Goal: Task Accomplishment & Management: Manage account settings

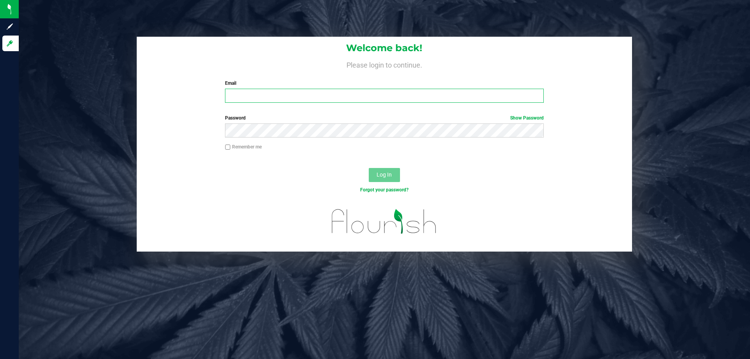
click at [319, 96] on input "Email" at bounding box center [384, 96] width 318 height 14
type input "[EMAIL_ADDRESS][DOMAIN_NAME]"
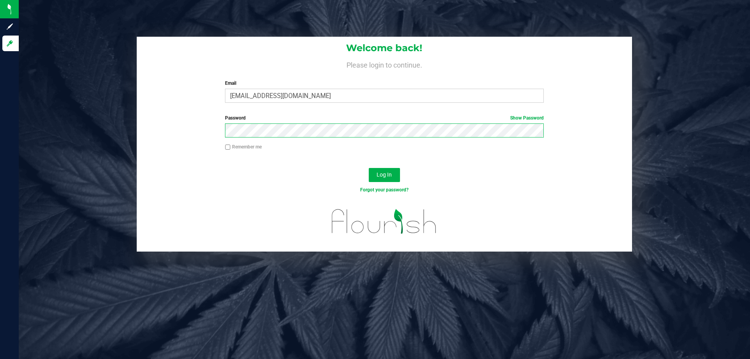
click at [369, 168] on button "Log In" at bounding box center [384, 175] width 31 height 14
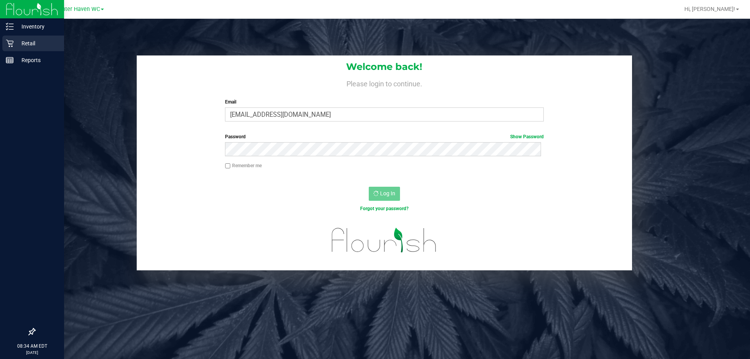
click at [29, 42] on p "Retail" at bounding box center [37, 43] width 47 height 9
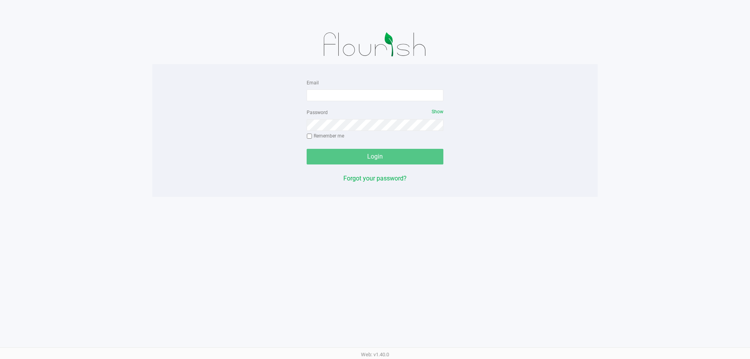
click at [334, 87] on div "Email" at bounding box center [375, 89] width 137 height 23
click at [333, 99] on input "Email" at bounding box center [375, 95] width 137 height 12
type input "jdodds@liveparallel.com"
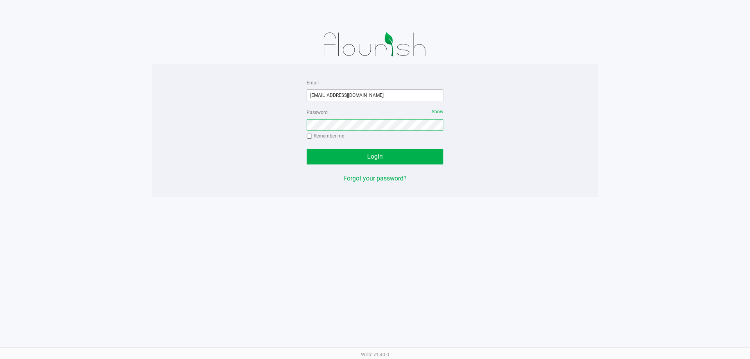
click at [307, 149] on button "Login" at bounding box center [375, 157] width 137 height 16
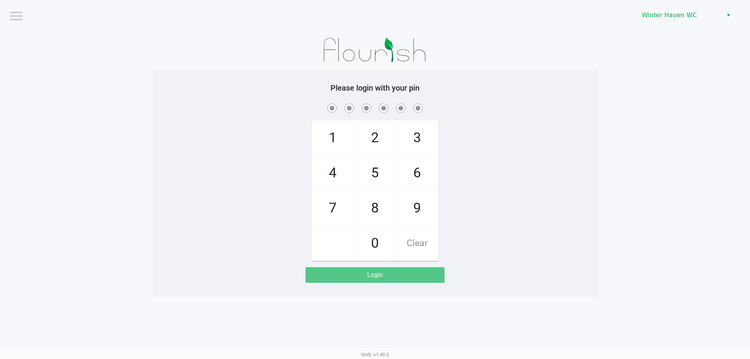
click at [580, 178] on div "1 4 7 2 5 8 0 3 6 9 Clear" at bounding box center [374, 181] width 445 height 159
checkbox input "true"
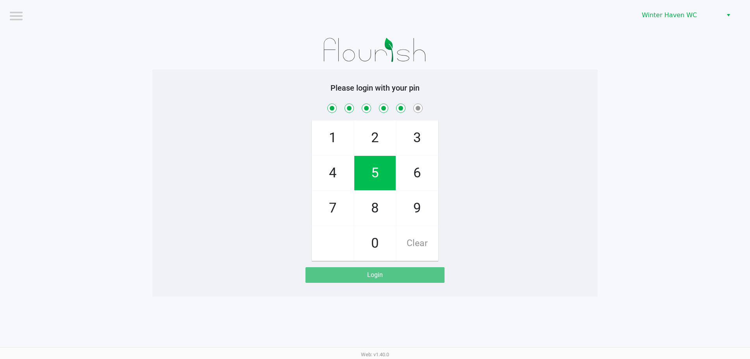
checkbox input "true"
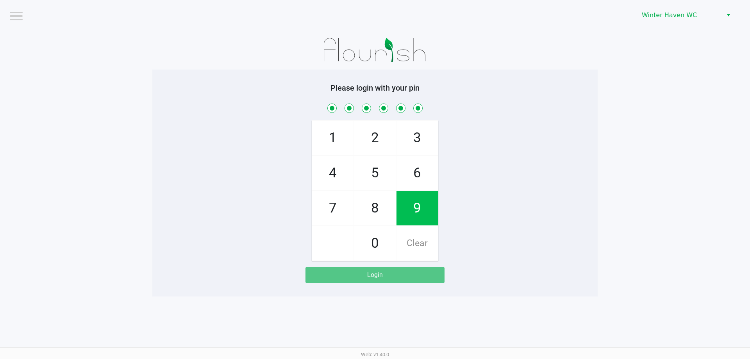
checkbox input "true"
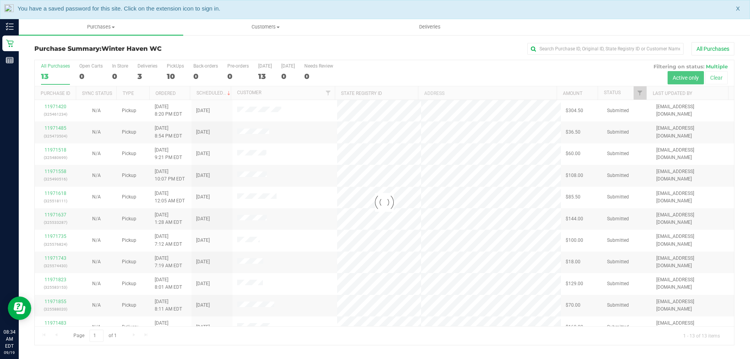
click at [174, 74] on div at bounding box center [384, 202] width 699 height 285
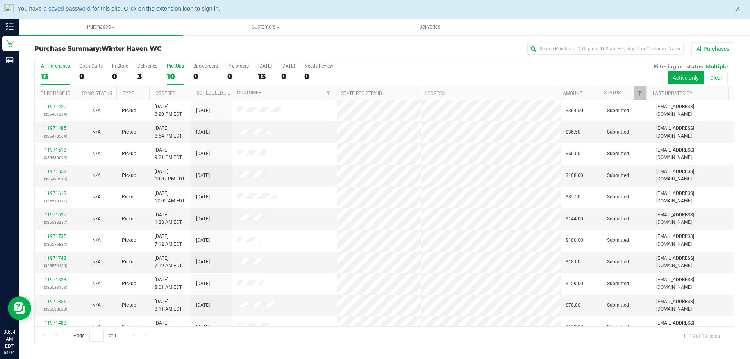
click at [175, 78] on div "10" at bounding box center [175, 76] width 17 height 9
click at [0, 0] on input "PickUps 10" at bounding box center [0, 0] width 0 height 0
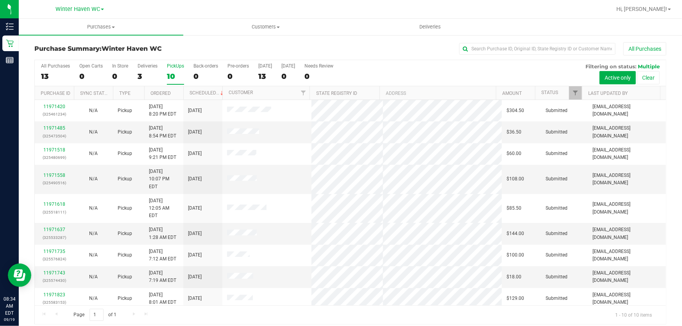
drag, startPoint x: 734, startPoint y: 0, endPoint x: 436, endPoint y: 68, distance: 305.6
click at [436, 68] on div "All Purchases 13 Open Carts 0 In Store 0 Deliveries 3 PickUps 10 Back-orders 0 …" at bounding box center [350, 73] width 631 height 26
click at [164, 91] on link "Ordered" at bounding box center [160, 93] width 20 height 5
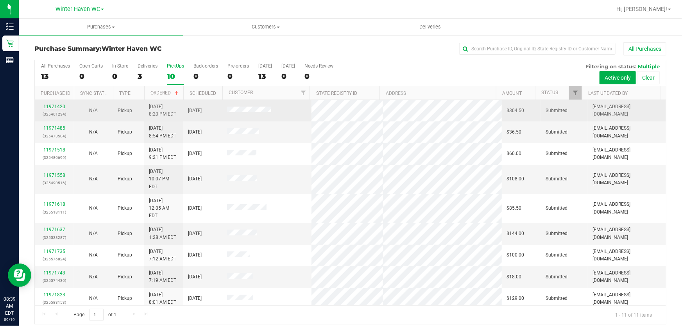
click at [57, 104] on link "11971420" at bounding box center [54, 106] width 22 height 5
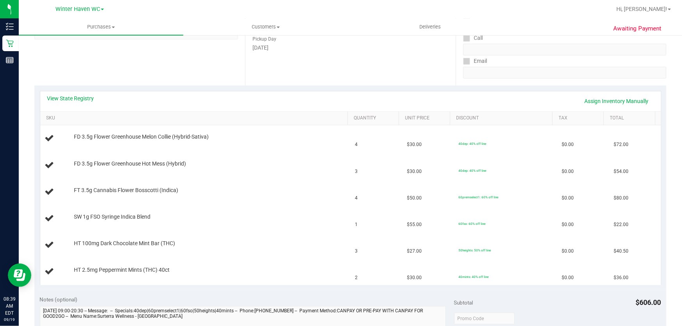
scroll to position [142, 0]
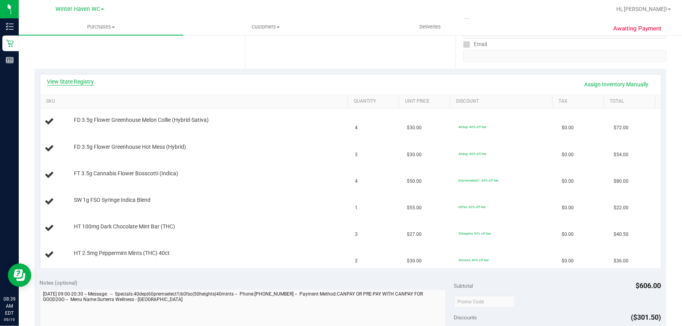
click at [78, 82] on link "View State Registry" at bounding box center [70, 82] width 47 height 8
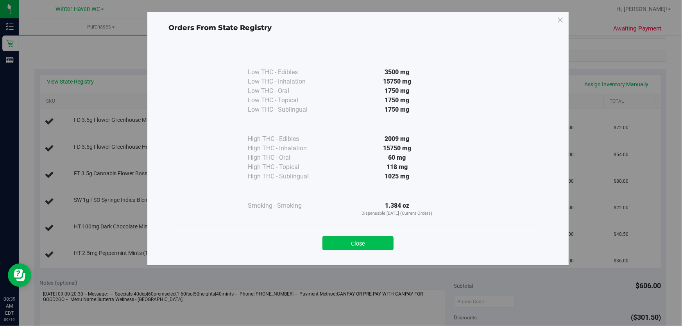
click at [352, 243] on button "Close" at bounding box center [357, 243] width 71 height 14
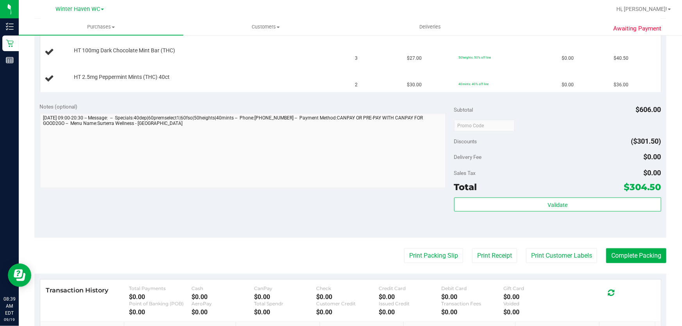
scroll to position [320, 0]
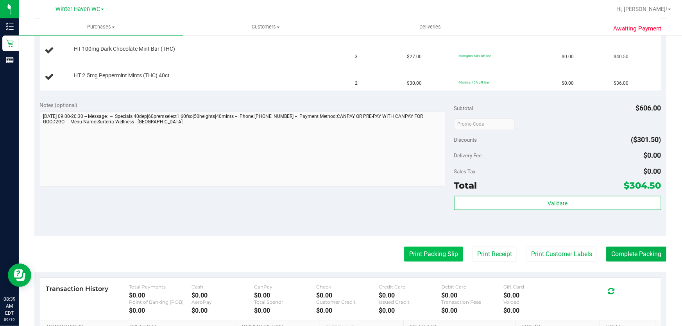
click at [421, 251] on button "Print Packing Slip" at bounding box center [433, 254] width 59 height 15
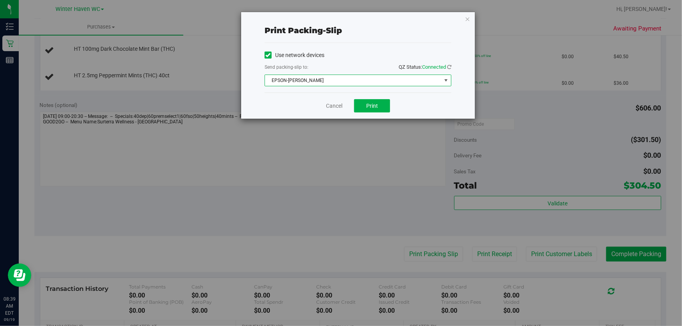
click at [347, 81] on span "EPSON-[PERSON_NAME]" at bounding box center [353, 80] width 176 height 11
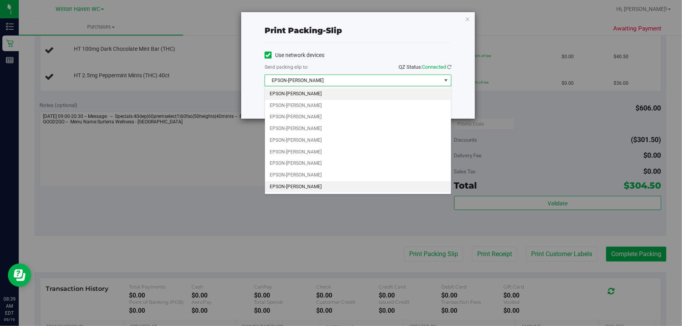
click at [343, 186] on li "EPSON-[PERSON_NAME]" at bounding box center [358, 187] width 186 height 12
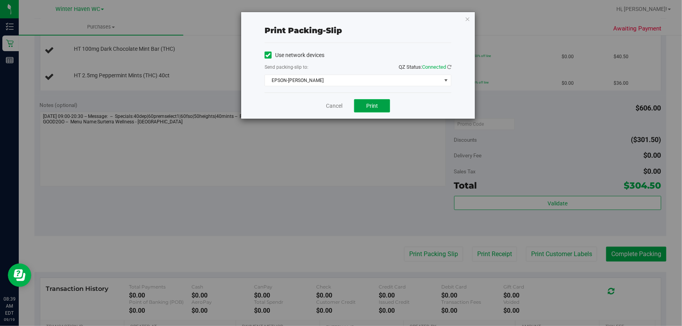
click at [374, 106] on span "Print" at bounding box center [372, 106] width 12 height 6
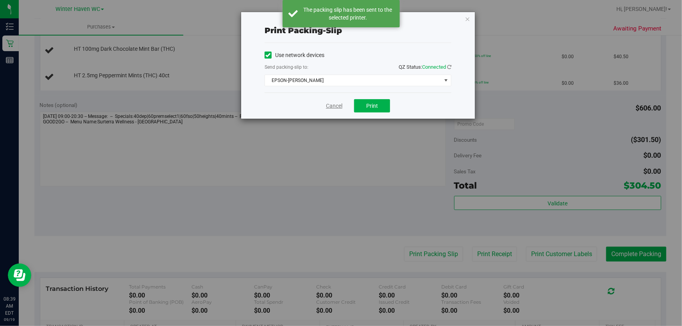
click at [336, 107] on link "Cancel" at bounding box center [334, 106] width 16 height 8
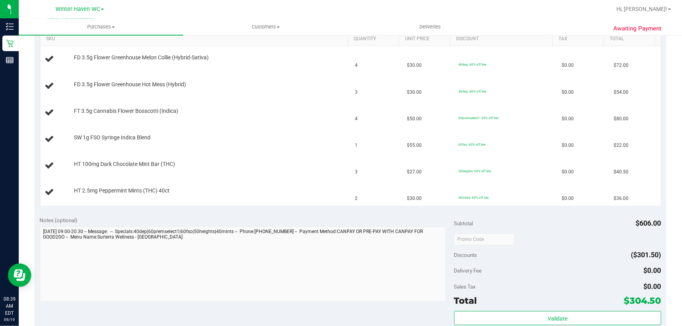
scroll to position [142, 0]
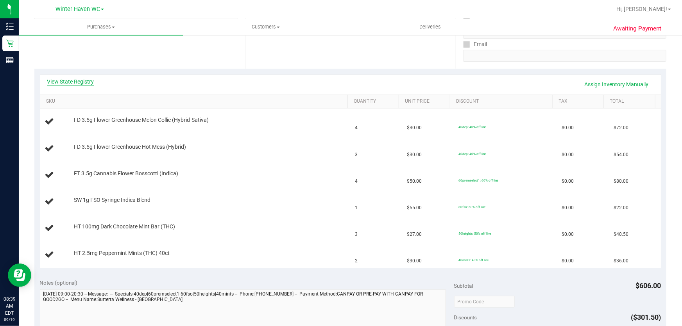
click at [82, 82] on link "View State Registry" at bounding box center [70, 82] width 47 height 8
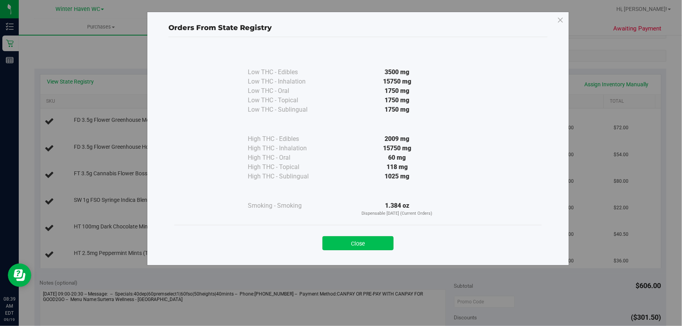
click at [338, 241] on button "Close" at bounding box center [357, 243] width 71 height 14
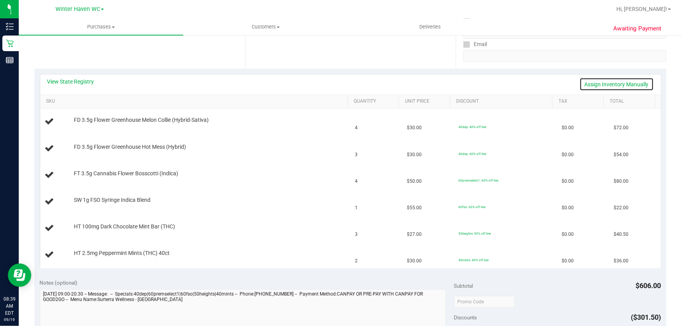
click at [588, 85] on link "Assign Inventory Manually" at bounding box center [616, 84] width 74 height 13
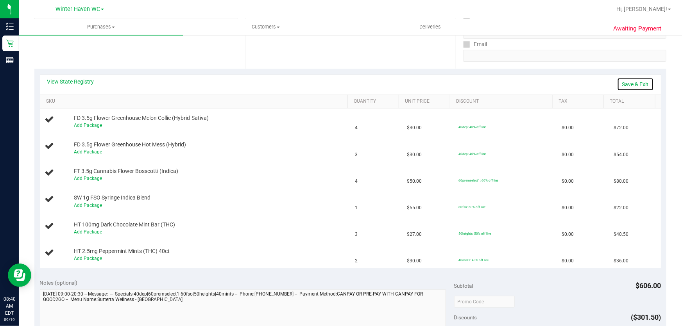
click at [624, 86] on link "Save & Exit" at bounding box center [635, 84] width 37 height 13
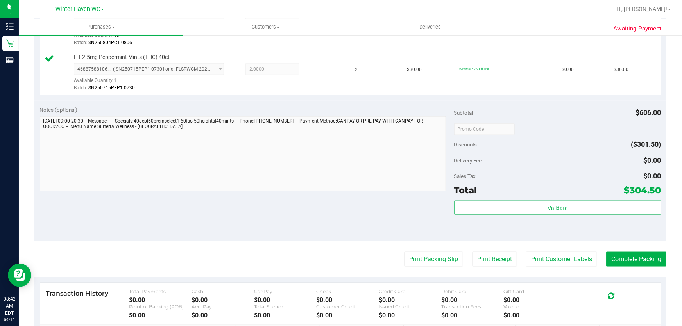
scroll to position [426, 0]
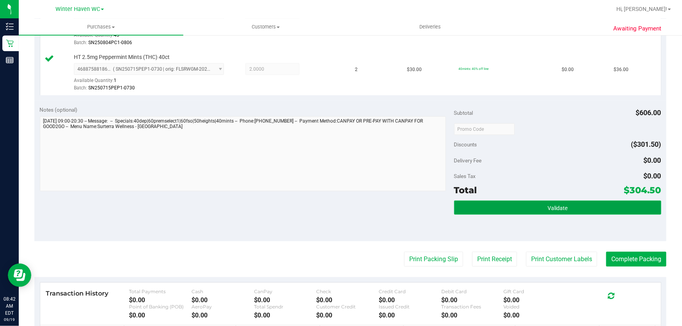
click at [524, 203] on button "Validate" at bounding box center [557, 208] width 207 height 14
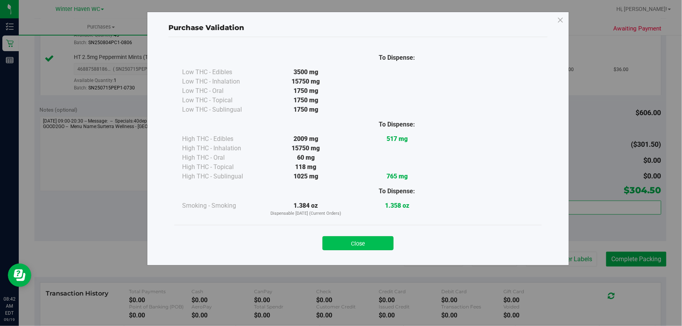
click at [367, 241] on button "Close" at bounding box center [357, 243] width 71 height 14
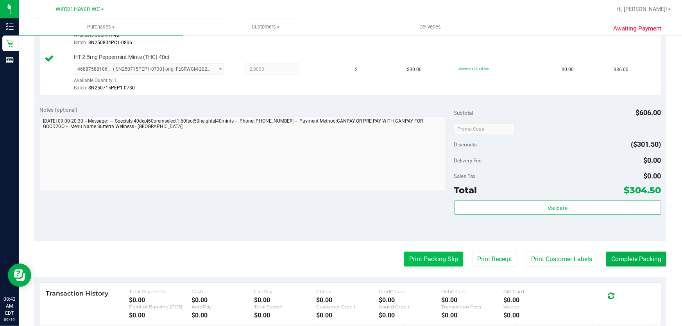
click at [421, 255] on button "Print Packing Slip" at bounding box center [433, 259] width 59 height 15
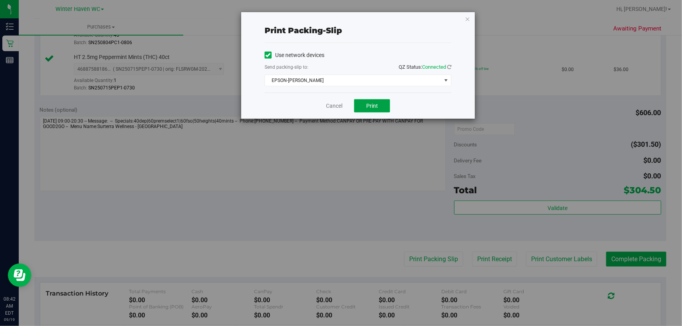
click at [381, 105] on button "Print" at bounding box center [372, 105] width 36 height 13
click at [336, 107] on link "Cancel" at bounding box center [334, 106] width 16 height 8
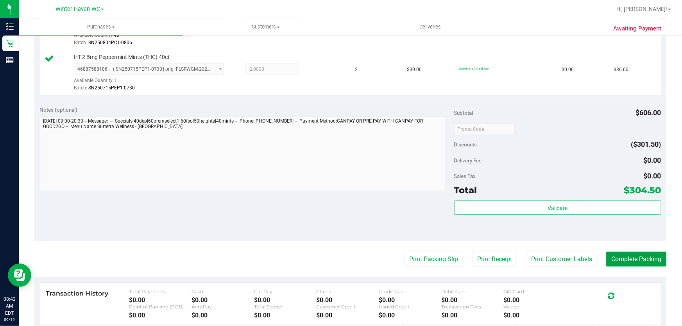
click at [636, 264] on button "Complete Packing" at bounding box center [636, 259] width 60 height 15
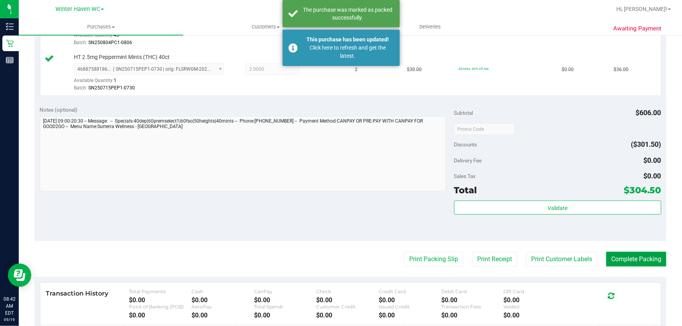
click at [625, 258] on button "Complete Packing" at bounding box center [636, 259] width 60 height 15
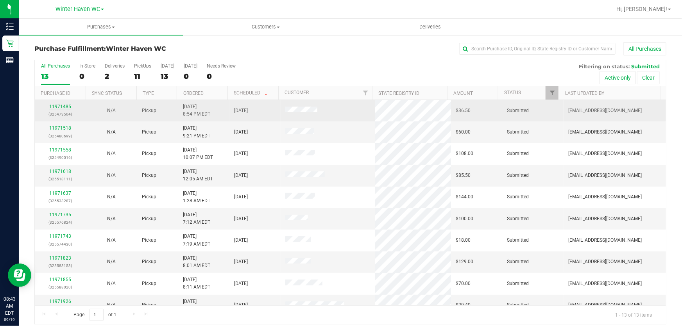
click at [62, 106] on link "11971485" at bounding box center [60, 106] width 22 height 5
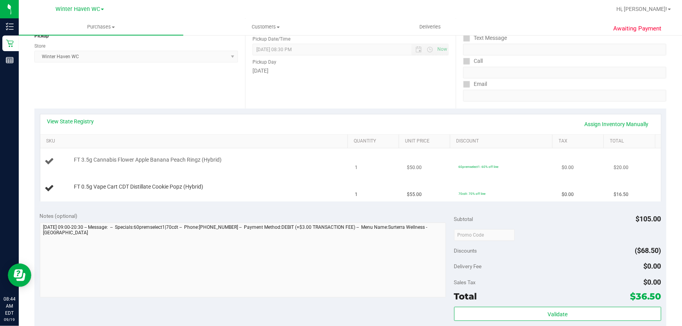
scroll to position [106, 0]
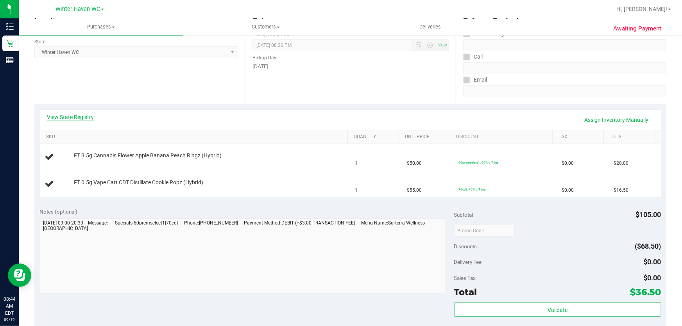
click at [77, 117] on link "View State Registry" at bounding box center [70, 117] width 47 height 8
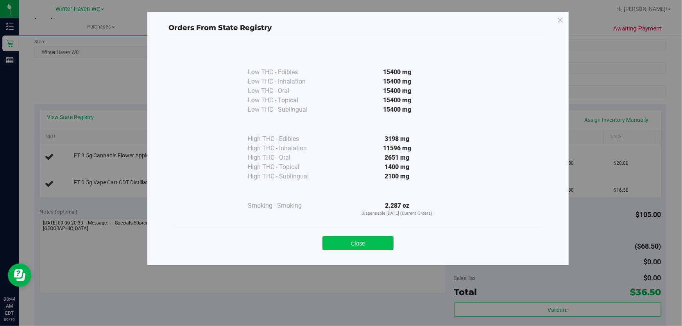
click at [355, 241] on button "Close" at bounding box center [357, 243] width 71 height 14
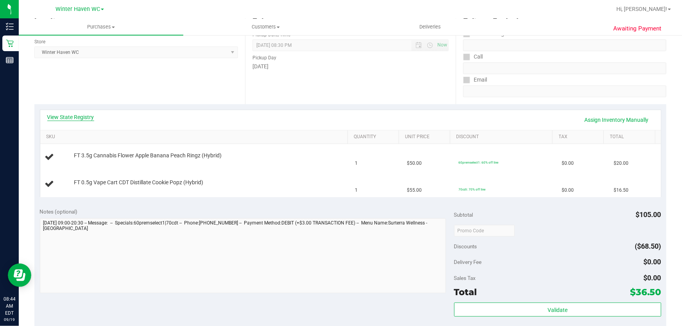
click at [64, 116] on link "View State Registry" at bounding box center [70, 117] width 47 height 8
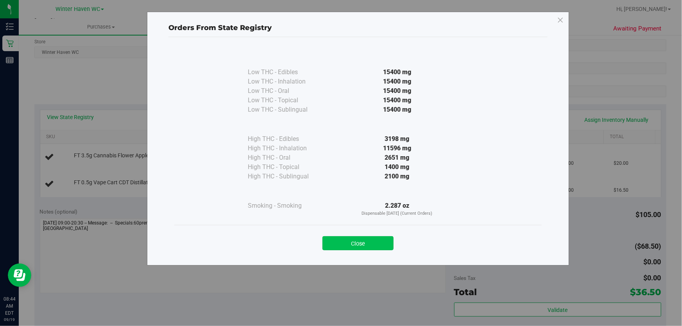
click at [336, 241] on button "Close" at bounding box center [357, 243] width 71 height 14
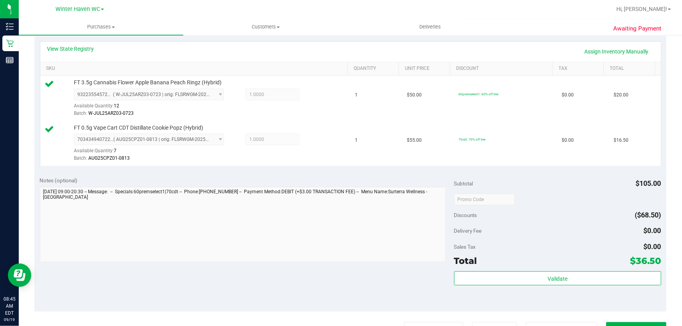
scroll to position [227, 0]
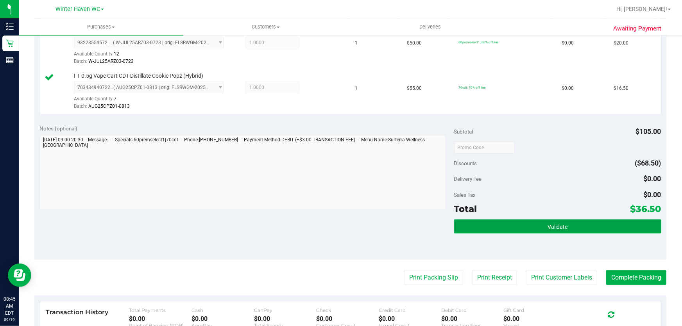
click at [582, 226] on button "Validate" at bounding box center [557, 227] width 207 height 14
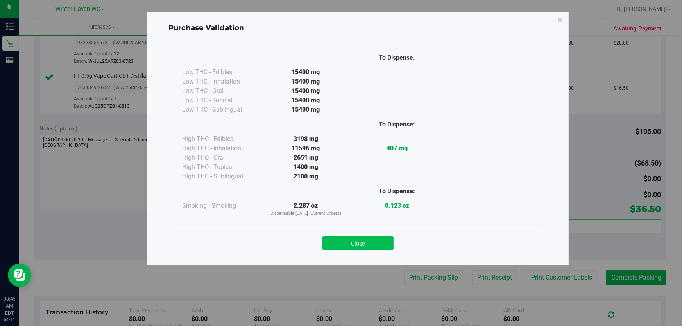
click at [366, 246] on button "Close" at bounding box center [357, 243] width 71 height 14
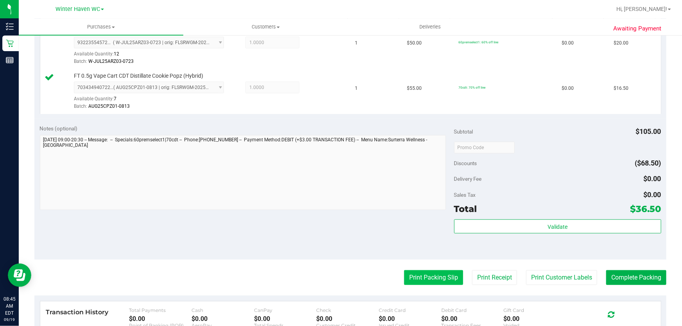
click at [424, 283] on button "Print Packing Slip" at bounding box center [433, 277] width 59 height 15
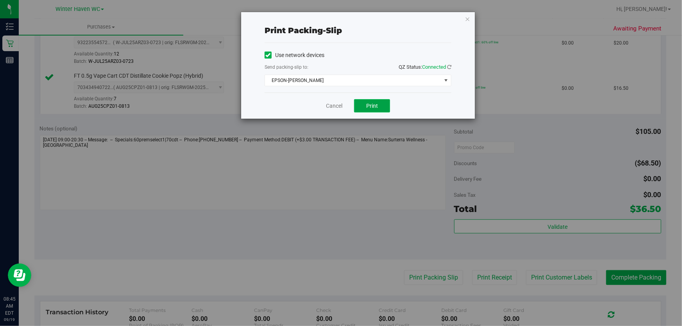
click at [375, 103] on span "Print" at bounding box center [372, 106] width 12 height 6
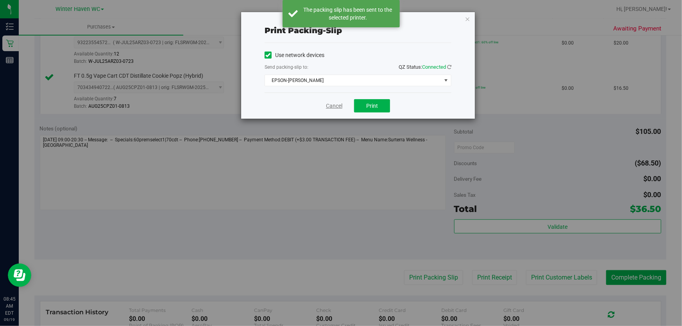
click at [333, 107] on link "Cancel" at bounding box center [334, 106] width 16 height 8
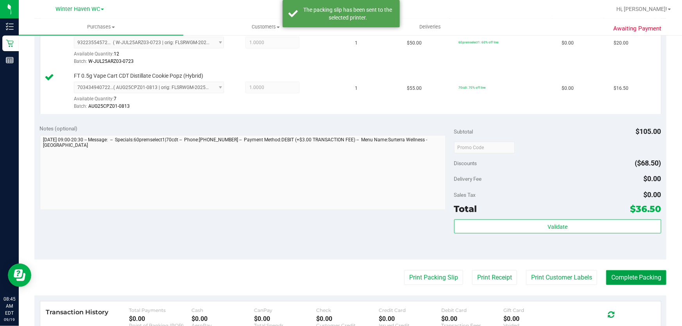
click at [638, 281] on button "Complete Packing" at bounding box center [636, 277] width 60 height 15
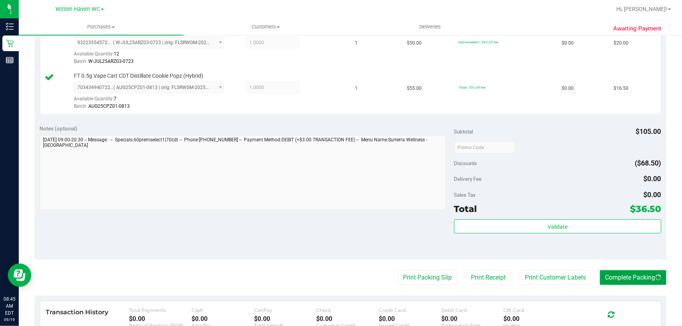
click at [643, 279] on button "Complete Packing" at bounding box center [633, 277] width 66 height 15
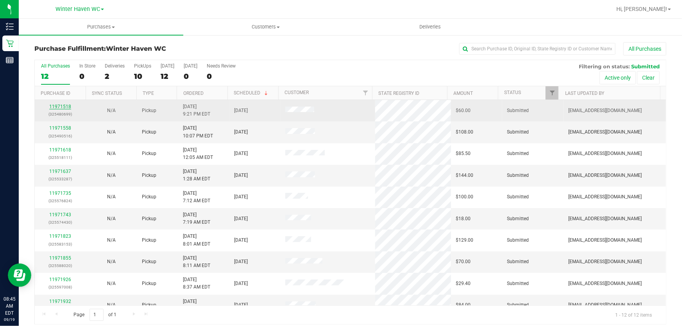
click at [64, 106] on link "11971518" at bounding box center [60, 106] width 22 height 5
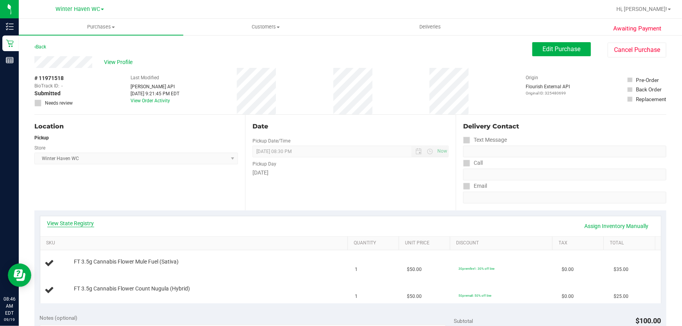
click at [64, 223] on link "View State Registry" at bounding box center [70, 224] width 47 height 8
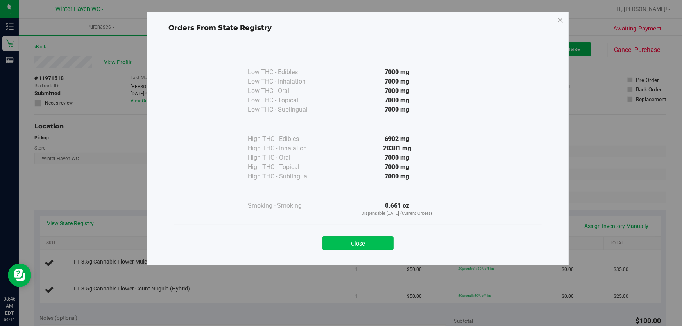
click at [377, 242] on button "Close" at bounding box center [357, 243] width 71 height 14
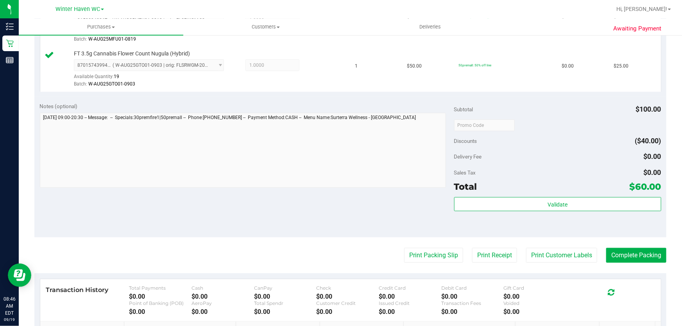
scroll to position [248, 0]
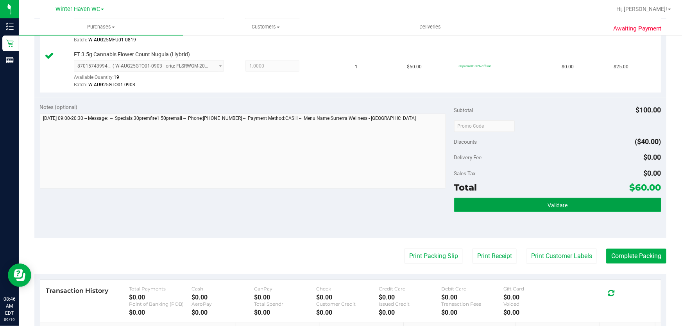
click at [572, 210] on button "Validate" at bounding box center [557, 205] width 207 height 14
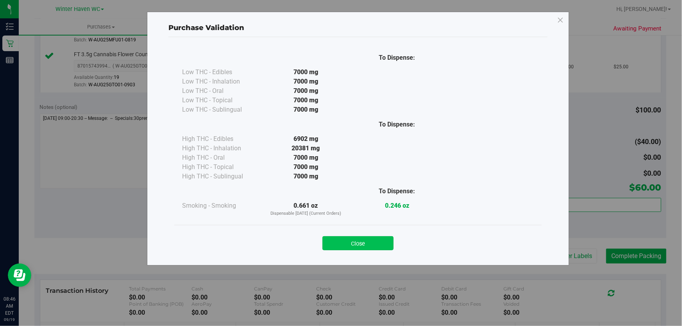
click at [365, 239] on button "Close" at bounding box center [357, 243] width 71 height 14
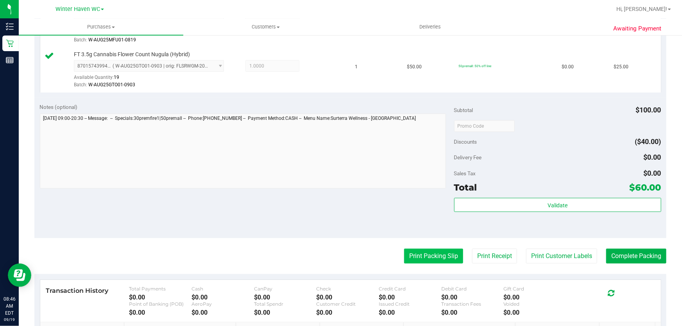
click at [437, 259] on button "Print Packing Slip" at bounding box center [433, 256] width 59 height 15
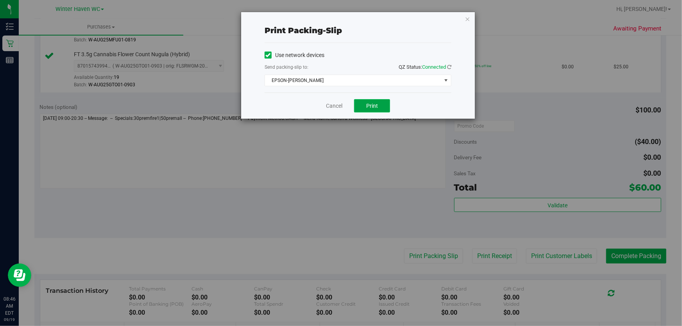
click at [373, 102] on button "Print" at bounding box center [372, 105] width 36 height 13
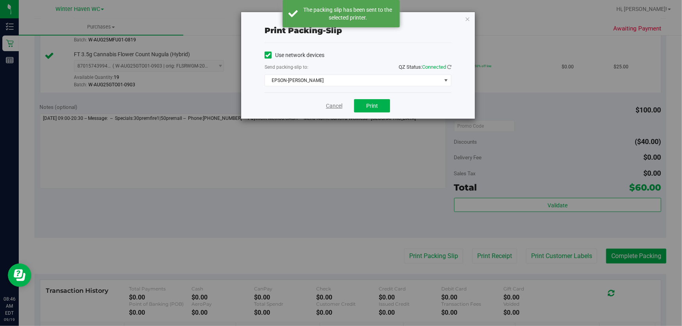
click at [332, 106] on link "Cancel" at bounding box center [334, 106] width 16 height 8
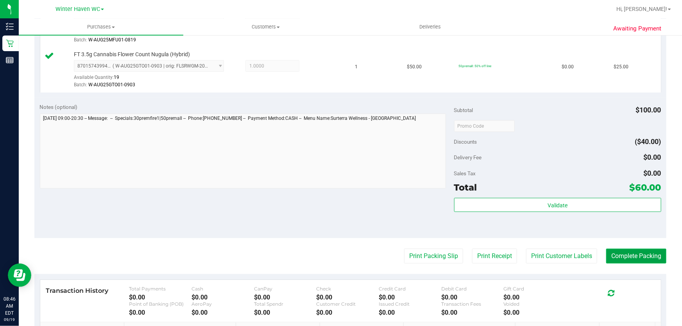
click at [639, 249] on button "Complete Packing" at bounding box center [636, 256] width 60 height 15
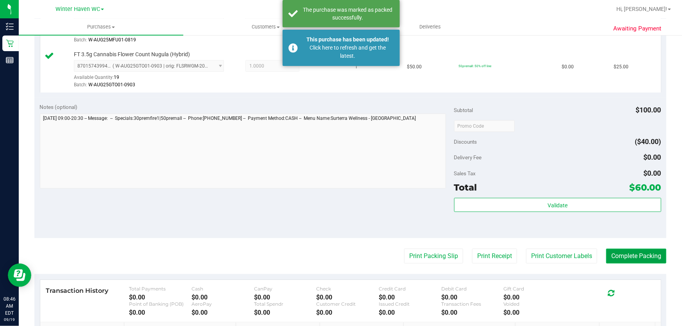
click at [634, 251] on button "Complete Packing" at bounding box center [636, 256] width 60 height 15
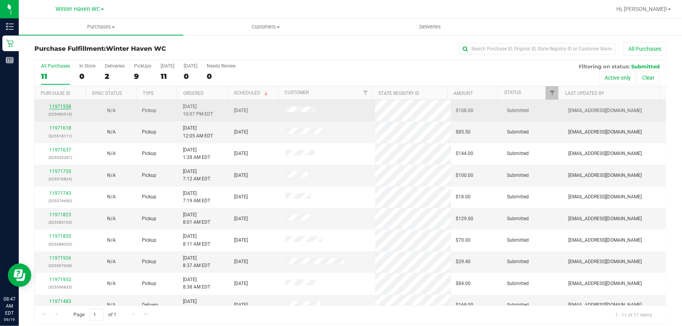
click at [60, 105] on link "11971558" at bounding box center [60, 106] width 22 height 5
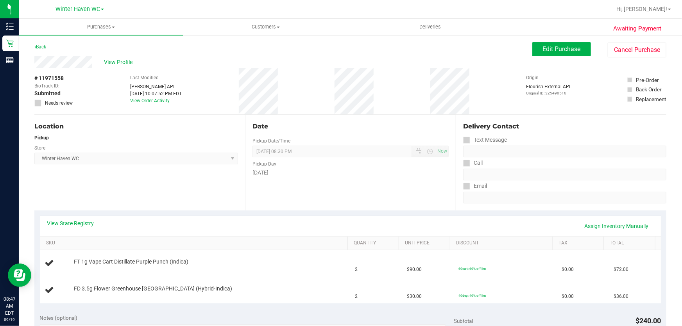
click at [87, 223] on link "View State Registry" at bounding box center [70, 224] width 47 height 8
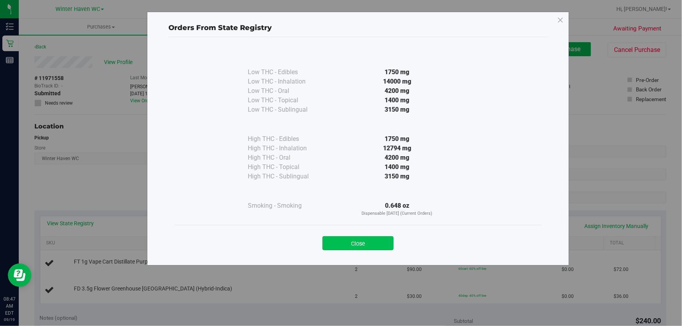
click at [367, 242] on button "Close" at bounding box center [357, 243] width 71 height 14
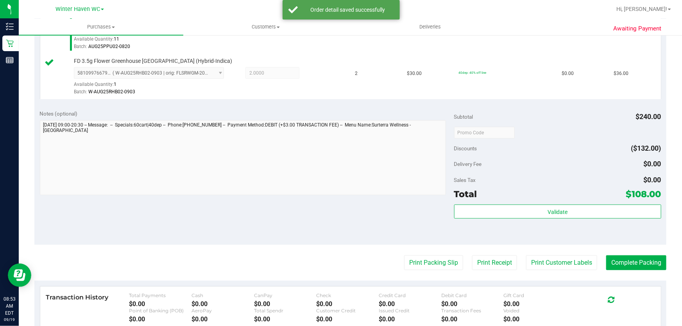
scroll to position [270, 0]
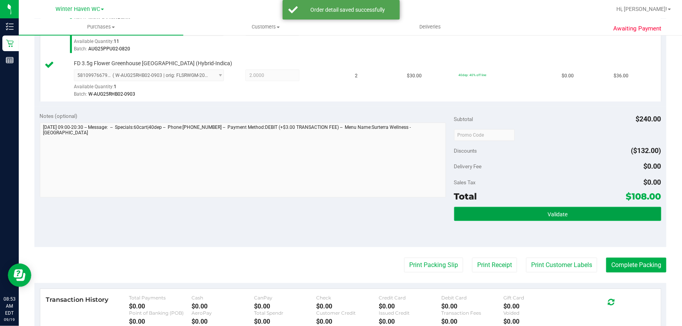
click at [582, 214] on button "Validate" at bounding box center [557, 214] width 207 height 14
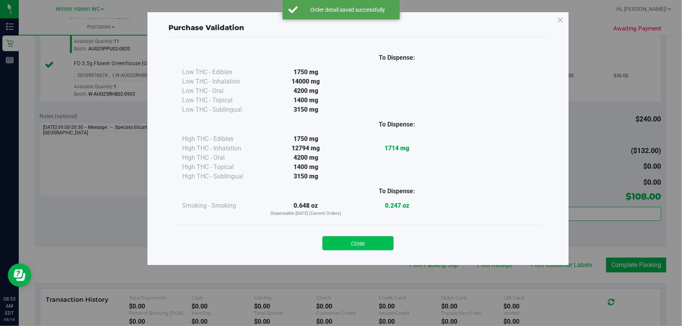
click at [355, 236] on button "Close" at bounding box center [357, 243] width 71 height 14
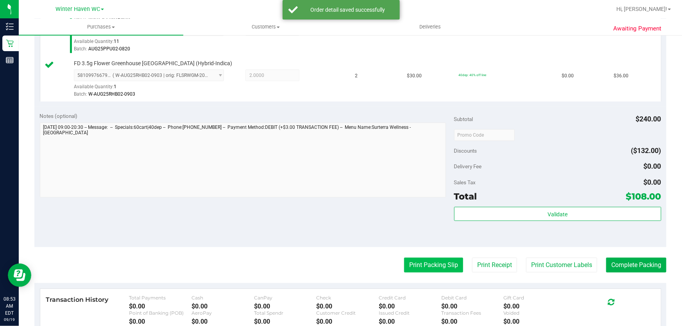
click at [422, 268] on button "Print Packing Slip" at bounding box center [433, 265] width 59 height 15
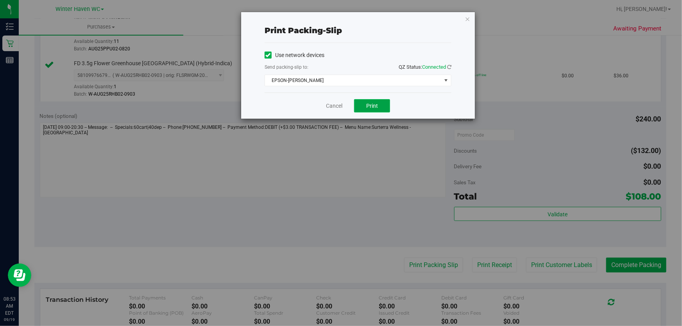
click at [371, 103] on span "Print" at bounding box center [372, 106] width 12 height 6
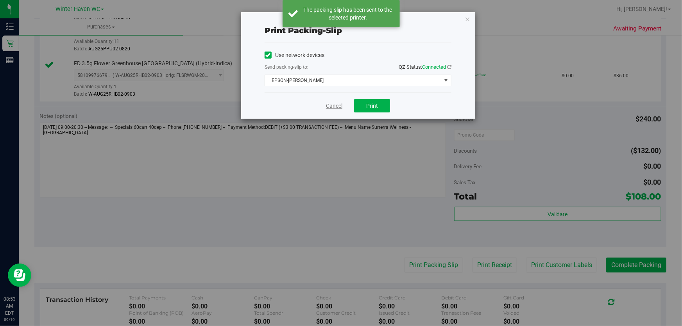
click at [332, 108] on link "Cancel" at bounding box center [334, 106] width 16 height 8
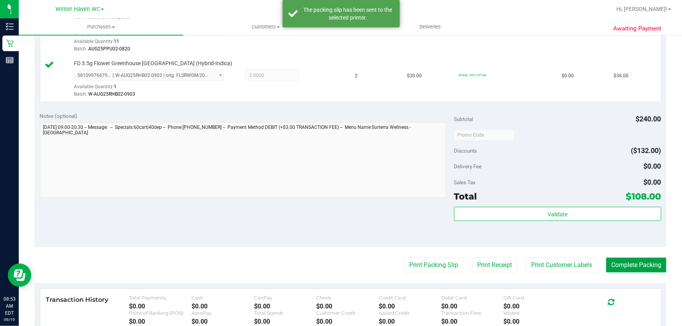
click at [627, 266] on button "Complete Packing" at bounding box center [636, 265] width 60 height 15
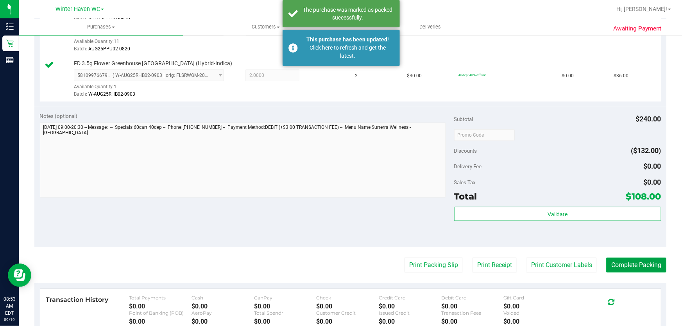
click at [621, 262] on button "Complete Packing" at bounding box center [636, 265] width 60 height 15
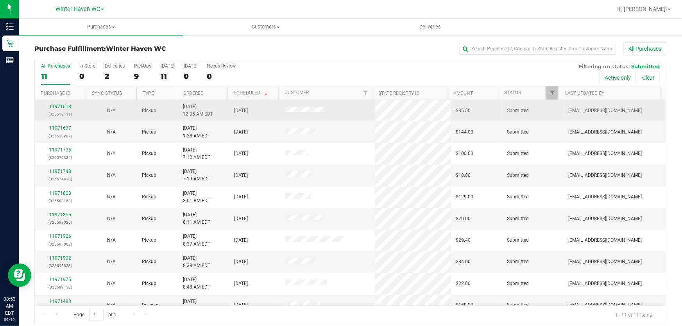
click at [62, 107] on link "11971618" at bounding box center [60, 106] width 22 height 5
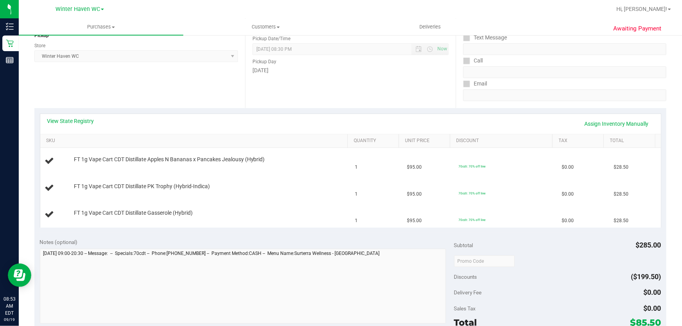
scroll to position [106, 0]
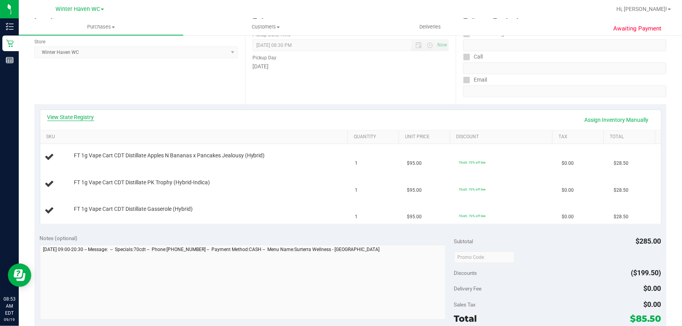
click at [82, 115] on link "View State Registry" at bounding box center [70, 117] width 47 height 8
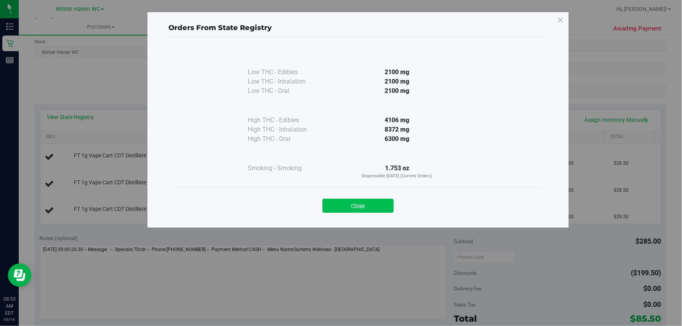
click at [370, 202] on button "Close" at bounding box center [357, 206] width 71 height 14
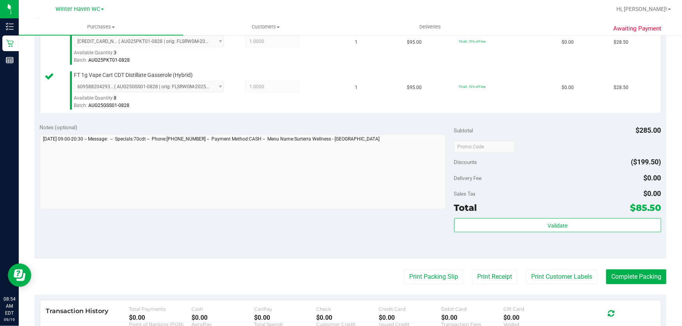
scroll to position [281, 0]
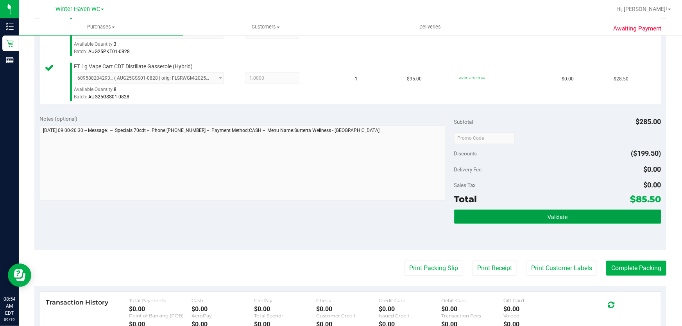
click at [585, 221] on button "Validate" at bounding box center [557, 217] width 207 height 14
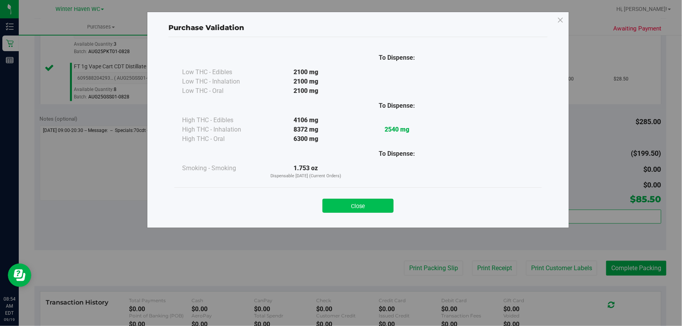
click at [367, 202] on button "Close" at bounding box center [357, 206] width 71 height 14
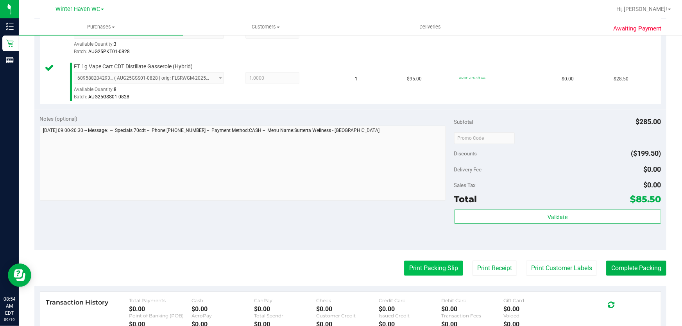
click at [426, 266] on button "Print Packing Slip" at bounding box center [433, 268] width 59 height 15
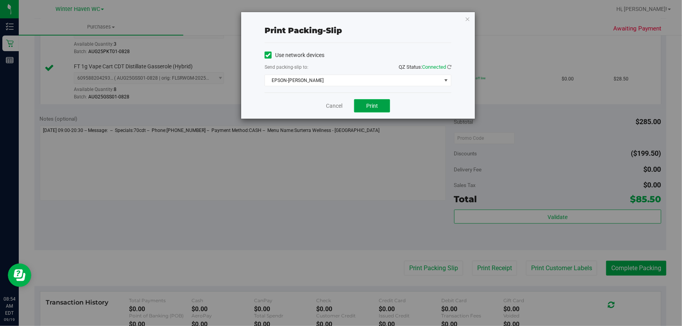
click at [371, 103] on span "Print" at bounding box center [372, 106] width 12 height 6
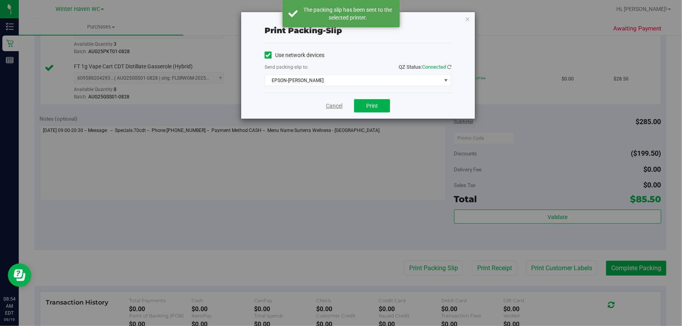
click at [332, 105] on link "Cancel" at bounding box center [334, 106] width 16 height 8
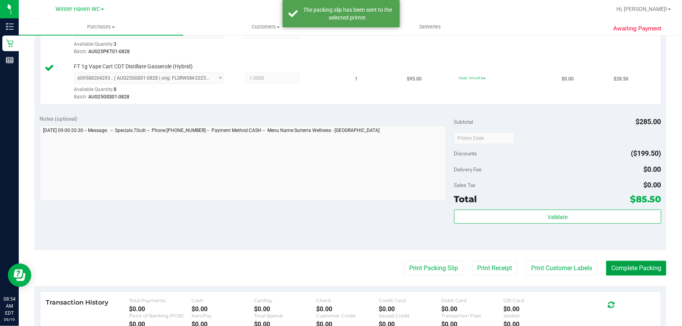
click at [639, 271] on button "Complete Packing" at bounding box center [636, 268] width 60 height 15
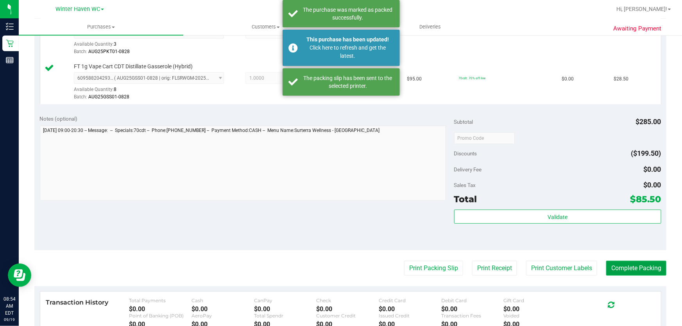
click at [637, 263] on button "Complete Packing" at bounding box center [636, 268] width 60 height 15
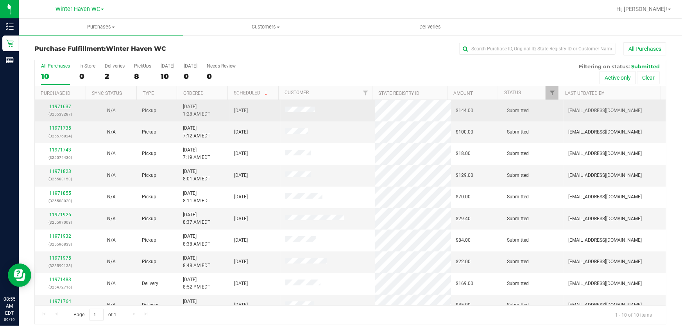
click at [59, 105] on link "11971637" at bounding box center [60, 106] width 22 height 5
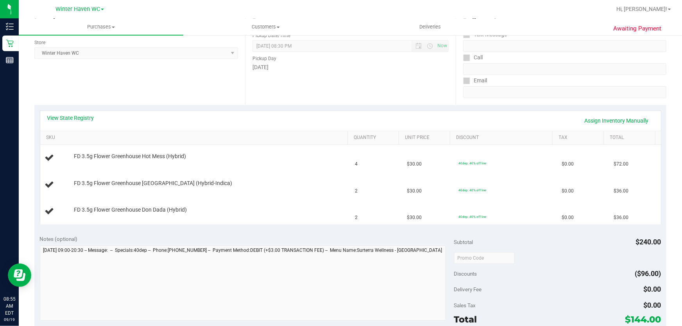
scroll to position [106, 0]
click at [82, 119] on link "View State Registry" at bounding box center [70, 117] width 47 height 8
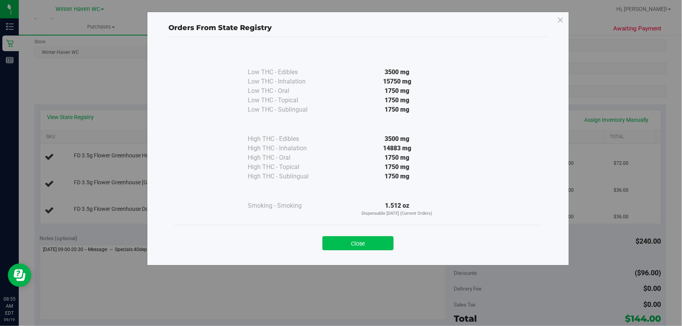
click at [363, 239] on button "Close" at bounding box center [357, 243] width 71 height 14
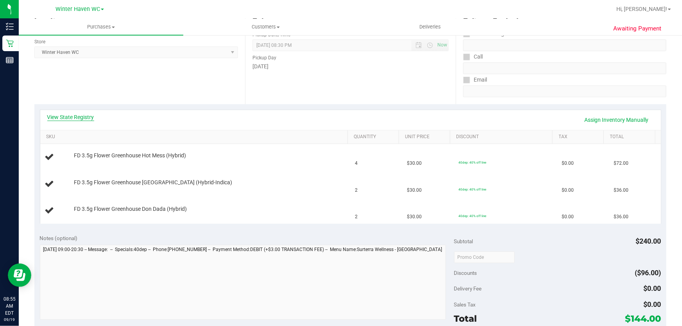
click at [87, 117] on link "View State Registry" at bounding box center [70, 117] width 47 height 8
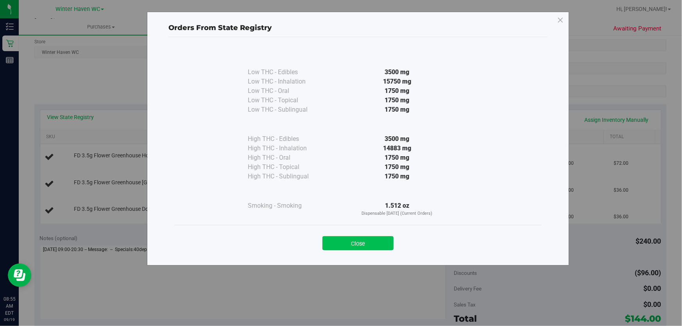
click at [374, 247] on button "Close" at bounding box center [357, 243] width 71 height 14
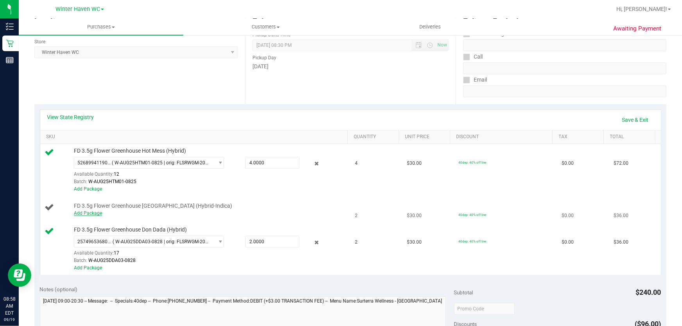
click at [95, 212] on link "Add Package" at bounding box center [88, 213] width 28 height 5
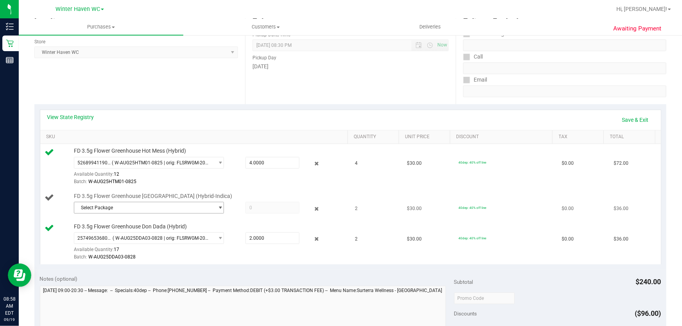
click at [196, 203] on span "Select Package" at bounding box center [143, 207] width 139 height 11
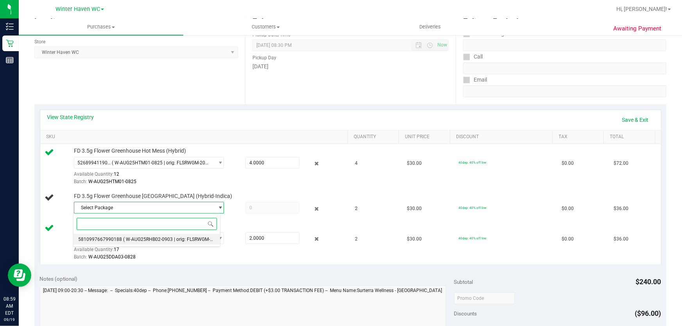
click at [152, 238] on span "( W-AUG25RHB02-0903 | orig: FLSRWGM-20250909-687 )" at bounding box center [183, 239] width 121 height 5
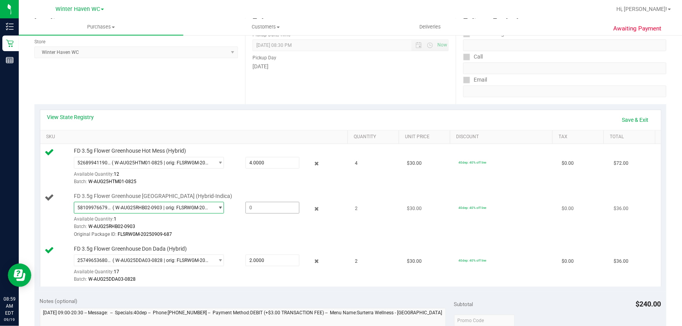
click at [258, 207] on span at bounding box center [272, 208] width 54 height 12
type input "1"
type input "1.0000"
click at [625, 121] on link "Save & Exit" at bounding box center [635, 119] width 37 height 13
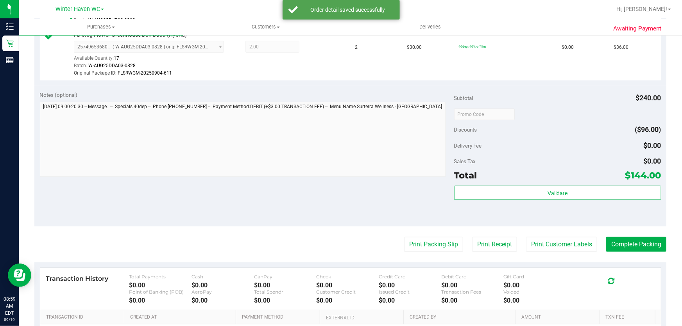
scroll to position [372, 0]
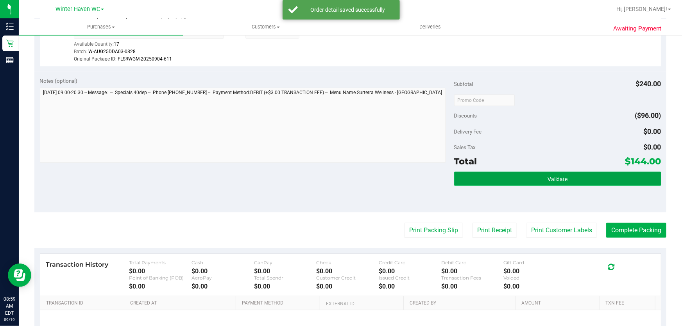
click at [587, 183] on button "Validate" at bounding box center [557, 179] width 207 height 14
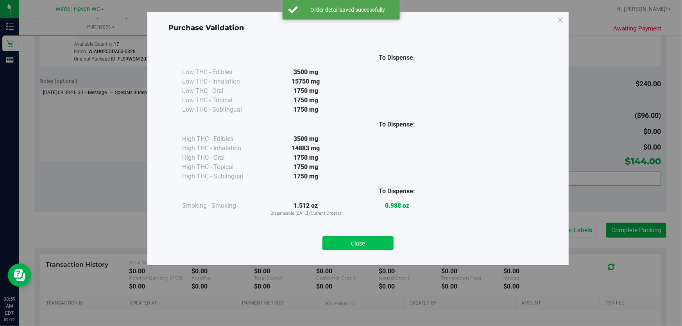
click at [359, 241] on button "Close" at bounding box center [357, 243] width 71 height 14
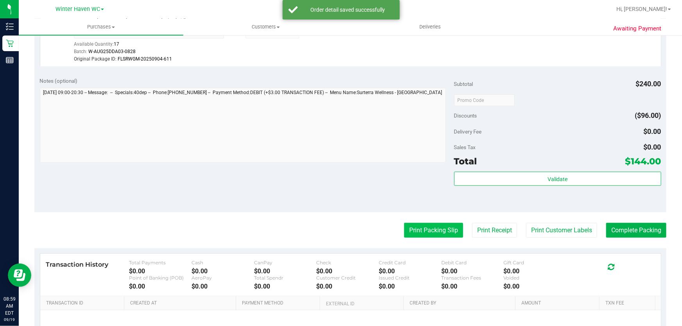
click at [423, 230] on button "Print Packing Slip" at bounding box center [433, 230] width 59 height 15
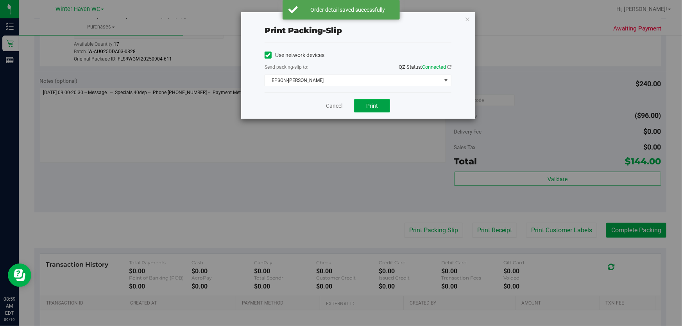
click at [374, 111] on button "Print" at bounding box center [372, 105] width 36 height 13
click at [334, 105] on link "Cancel" at bounding box center [334, 106] width 16 height 8
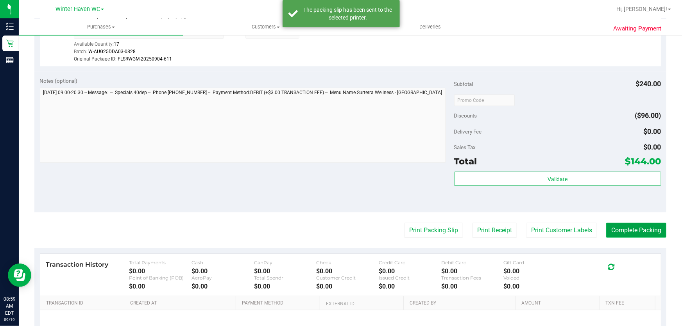
click at [626, 229] on button "Complete Packing" at bounding box center [636, 230] width 60 height 15
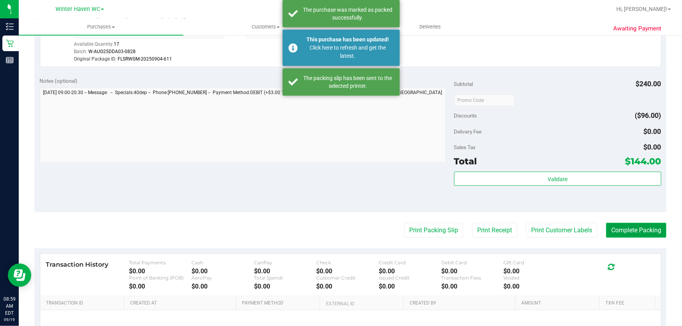
click at [626, 229] on button "Complete Packing" at bounding box center [636, 230] width 60 height 15
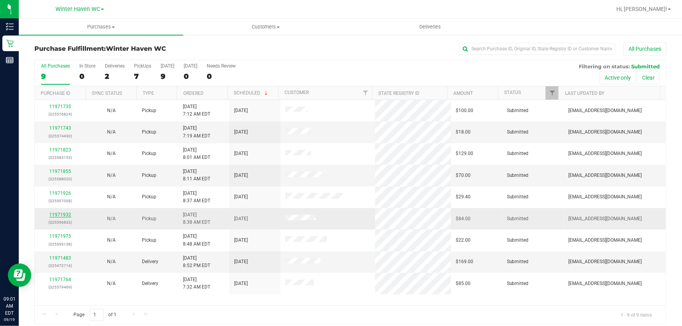
click at [58, 215] on link "11971932" at bounding box center [60, 214] width 22 height 5
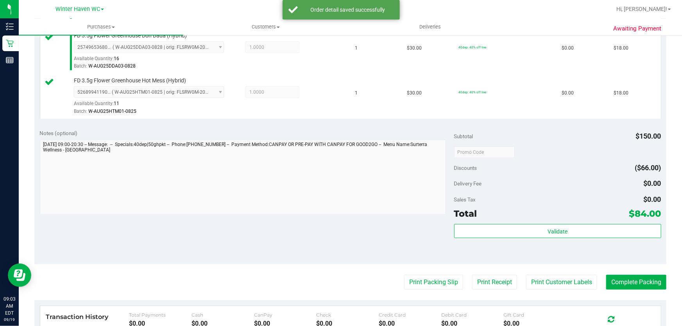
scroll to position [312, 0]
click at [632, 285] on button "Complete Packing" at bounding box center [636, 282] width 60 height 15
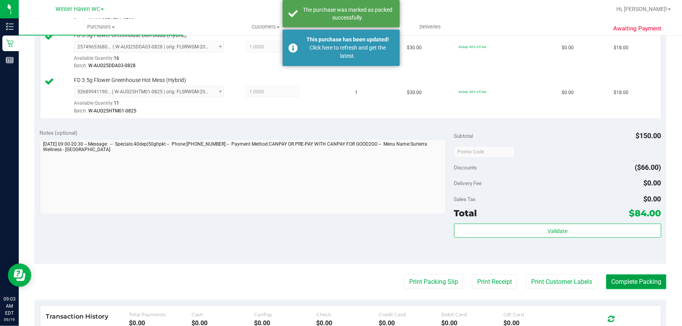
click at [636, 281] on button "Complete Packing" at bounding box center [636, 282] width 60 height 15
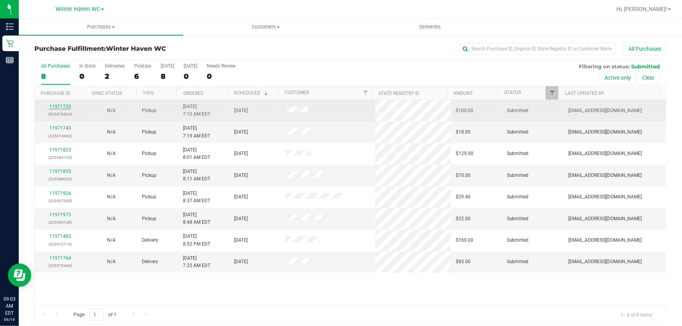
click at [63, 109] on link "11971735" at bounding box center [60, 106] width 22 height 5
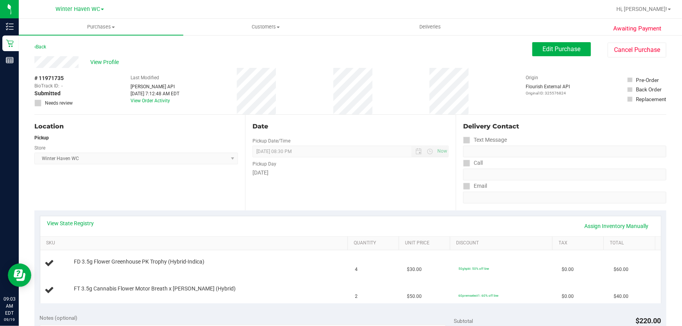
click at [391, 98] on div "# 11971735 BioTrack ID: - Submitted Needs review Last Modified [PERSON_NAME] AP…" at bounding box center [350, 91] width 632 height 46
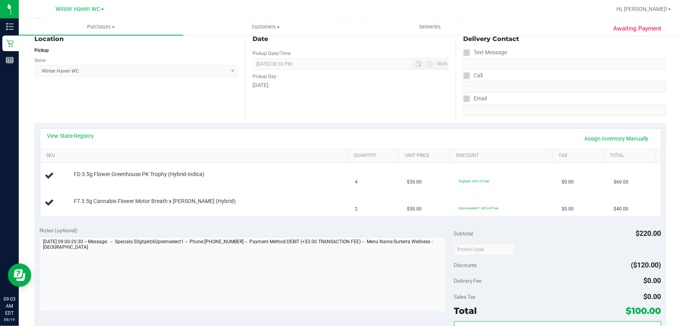
scroll to position [71, 0]
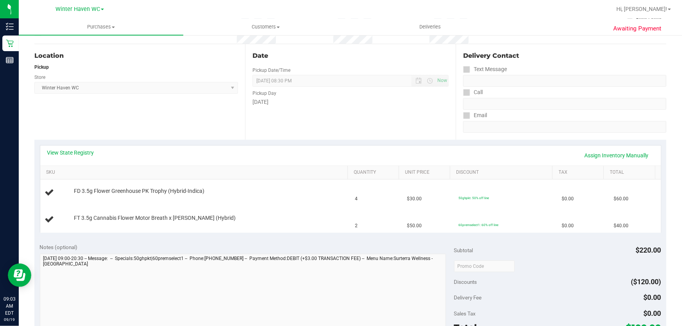
click at [169, 48] on div "Location Pickup Store [GEOGRAPHIC_DATA] WC Select Store [PERSON_NAME][GEOGRAPHI…" at bounding box center [139, 92] width 211 height 96
click at [332, 53] on div "Date" at bounding box center [350, 55] width 196 height 9
click at [84, 154] on link "View State Registry" at bounding box center [70, 153] width 47 height 8
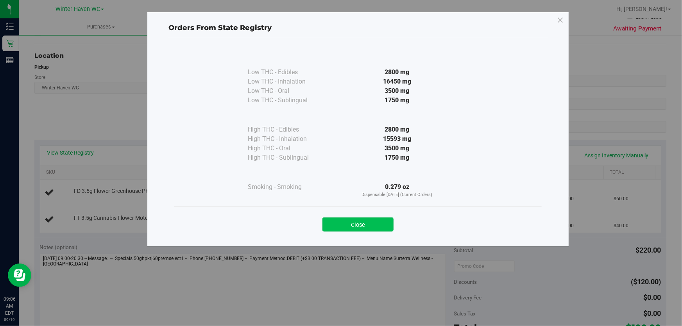
click at [375, 224] on button "Close" at bounding box center [357, 225] width 71 height 14
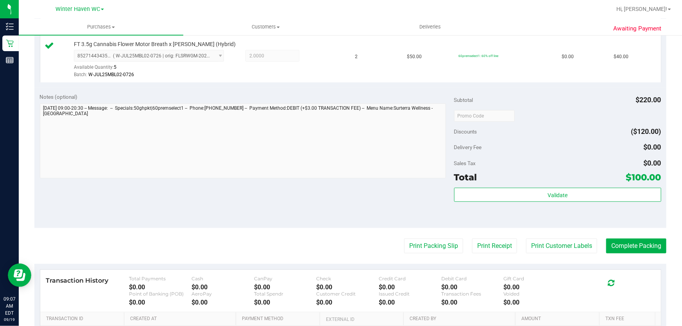
scroll to position [259, 0]
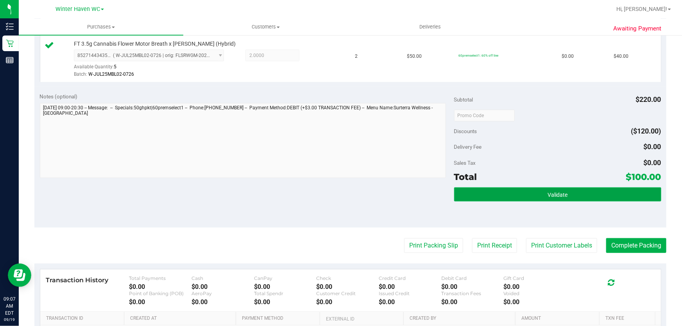
click at [582, 192] on button "Validate" at bounding box center [557, 194] width 207 height 14
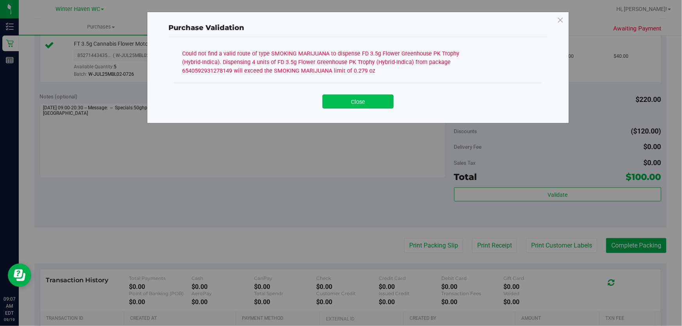
click at [375, 101] on button "Close" at bounding box center [357, 102] width 71 height 14
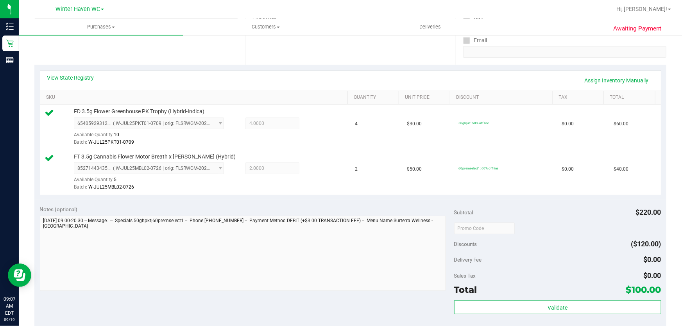
scroll to position [107, 0]
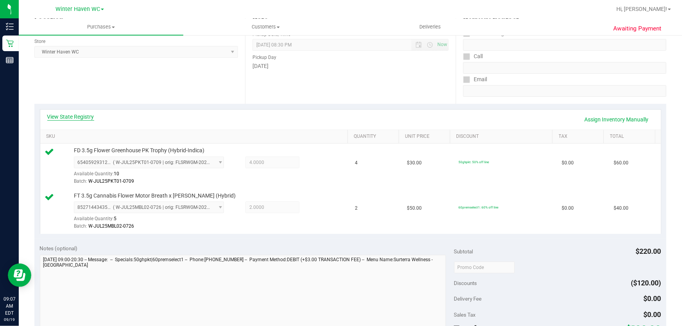
click at [85, 118] on link "View State Registry" at bounding box center [70, 117] width 47 height 8
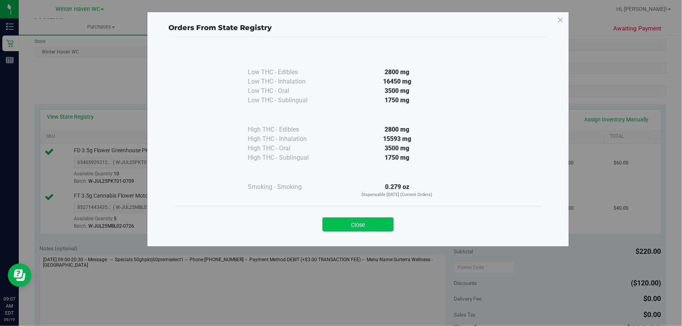
click at [359, 225] on button "Close" at bounding box center [357, 225] width 71 height 14
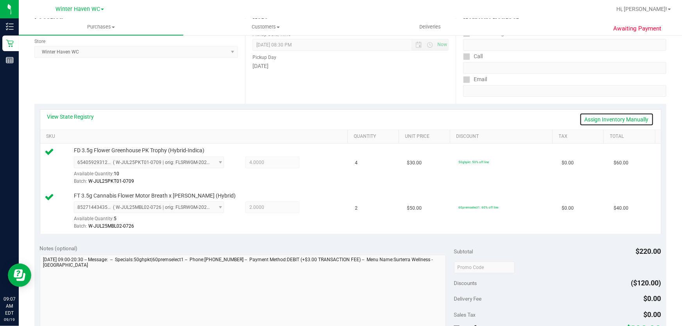
click at [620, 119] on link "Assign Inventory Manually" at bounding box center [616, 119] width 74 height 13
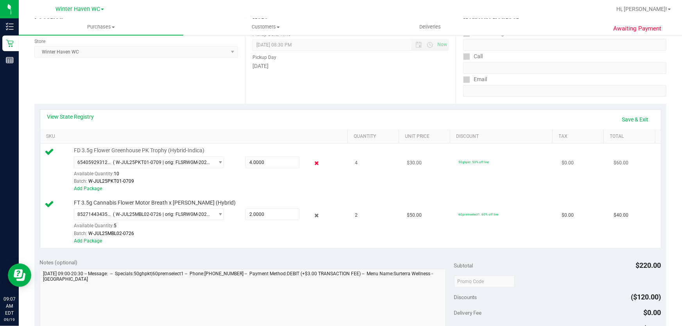
click at [312, 162] on icon at bounding box center [316, 163] width 8 height 9
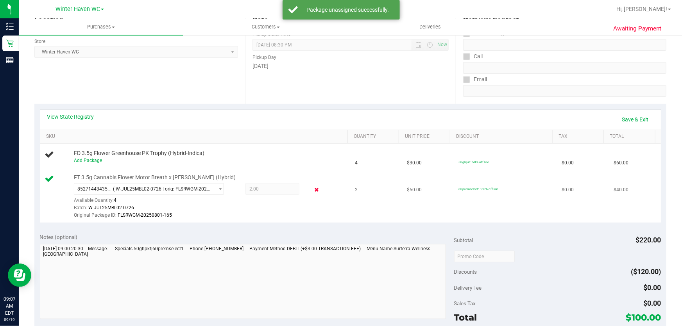
click at [312, 187] on icon at bounding box center [316, 190] width 8 height 9
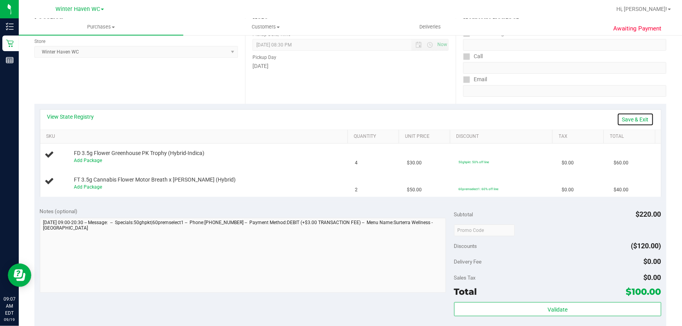
click at [634, 120] on link "Save & Exit" at bounding box center [635, 119] width 37 height 13
click at [86, 117] on link "View State Registry" at bounding box center [70, 117] width 47 height 8
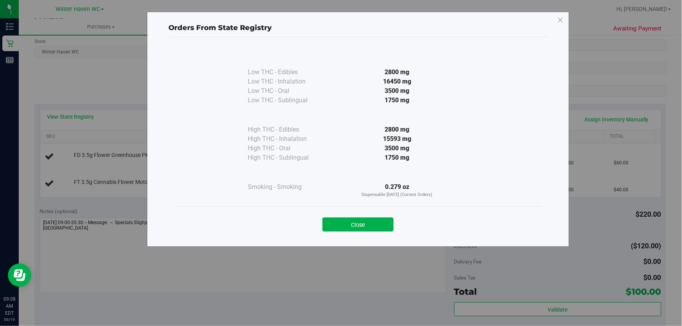
drag, startPoint x: 428, startPoint y: 160, endPoint x: 393, endPoint y: 181, distance: 40.1
click at [428, 160] on div "1750 mg" at bounding box center [397, 157] width 142 height 9
click at [343, 223] on button "Close" at bounding box center [357, 225] width 71 height 14
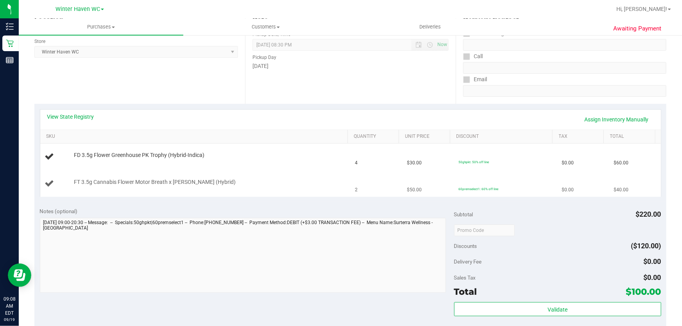
scroll to position [0, 0]
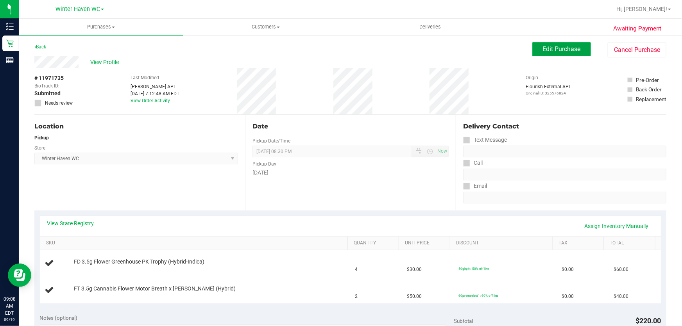
click at [564, 50] on span "Edit Purchase" at bounding box center [562, 48] width 38 height 7
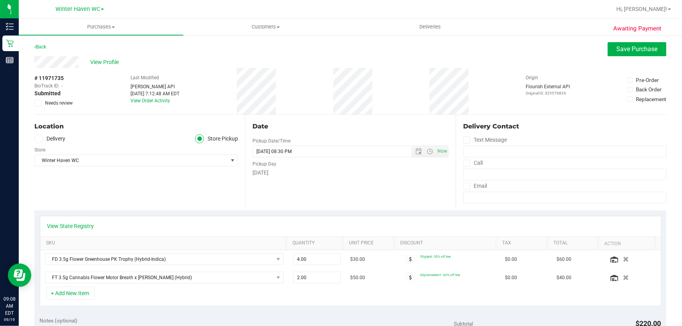
click at [37, 103] on icon at bounding box center [38, 103] width 5 height 0
click at [0, 0] on input "Needs review" at bounding box center [0, 0] width 0 height 0
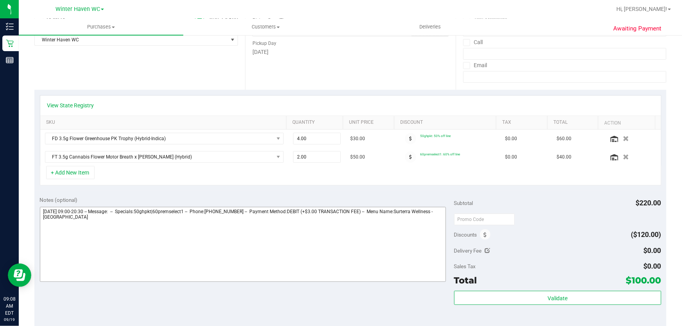
scroll to position [177, 0]
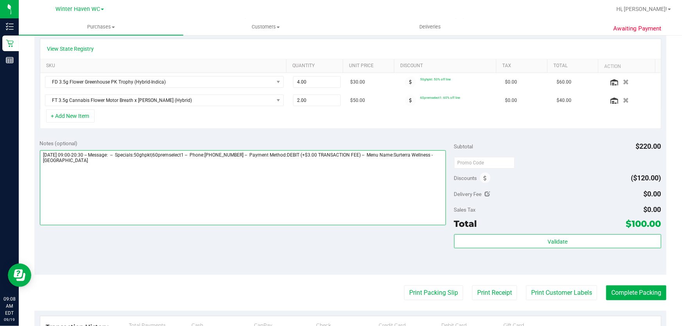
click at [434, 164] on textarea at bounding box center [243, 187] width 406 height 75
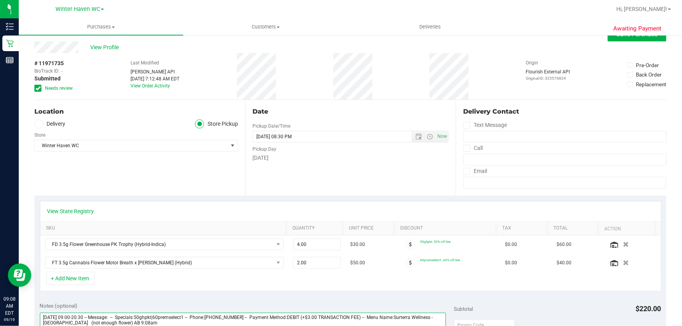
scroll to position [0, 0]
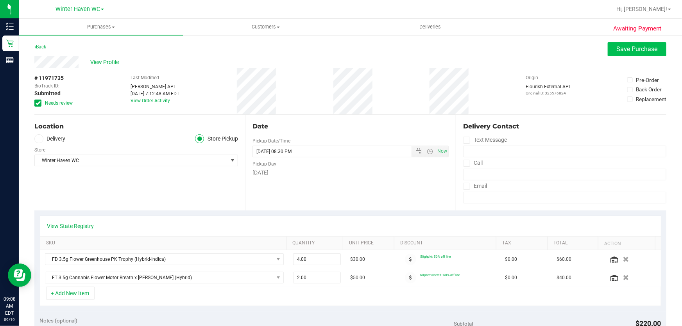
type textarea "[DATE] 09:00-20:30 -- Message: -- Specials:50ghpkt|60premselect1 -- Phone:[PHON…"
click at [620, 54] on button "Save Purchase" at bounding box center [636, 49] width 59 height 14
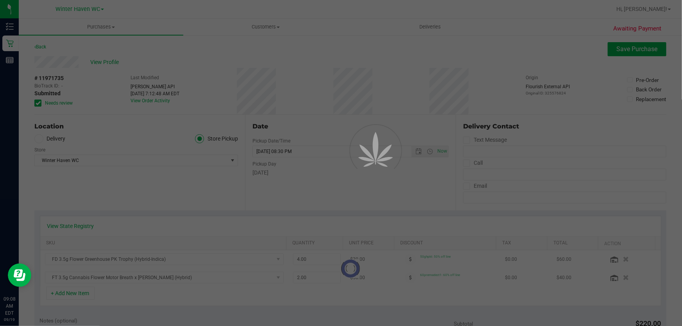
click at [105, 62] on div at bounding box center [341, 163] width 682 height 326
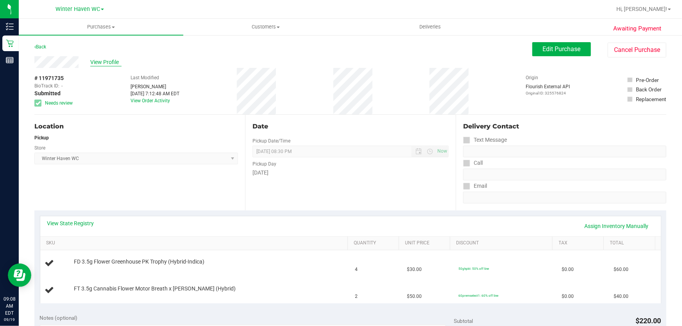
click at [99, 62] on span "View Profile" at bounding box center [105, 62] width 31 height 8
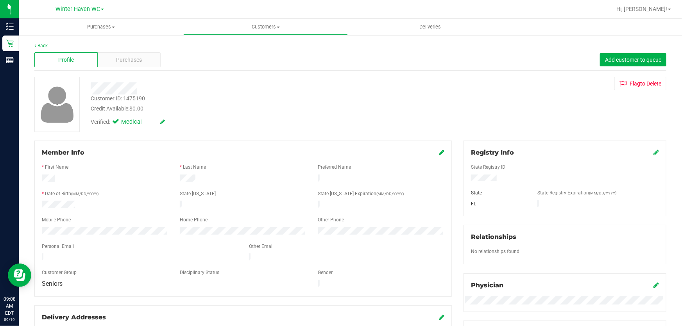
click at [131, 99] on div "Customer ID: 1475190" at bounding box center [118, 99] width 54 height 8
copy div "1475190"
click at [195, 96] on div "Customer ID: 1475190 Credit Available: $0.00" at bounding box center [246, 104] width 322 height 18
click at [43, 46] on link "Back" at bounding box center [40, 45] width 13 height 5
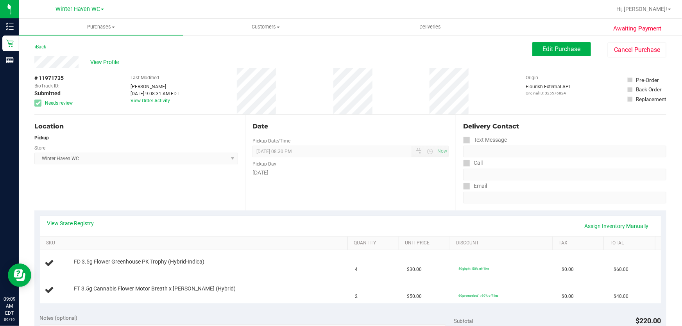
click at [131, 137] on div "Pickup" at bounding box center [135, 137] width 203 height 7
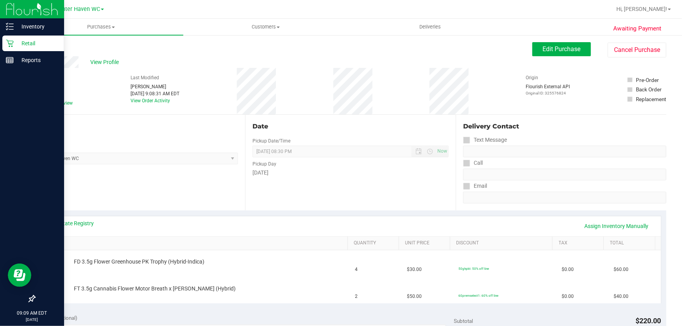
click at [29, 40] on p "Retail" at bounding box center [37, 43] width 47 height 9
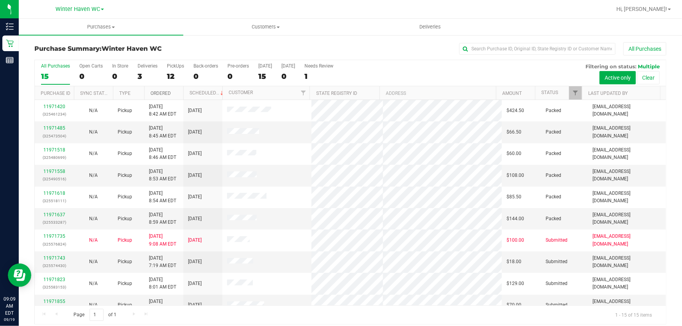
click at [168, 92] on link "Ordered" at bounding box center [160, 93] width 20 height 5
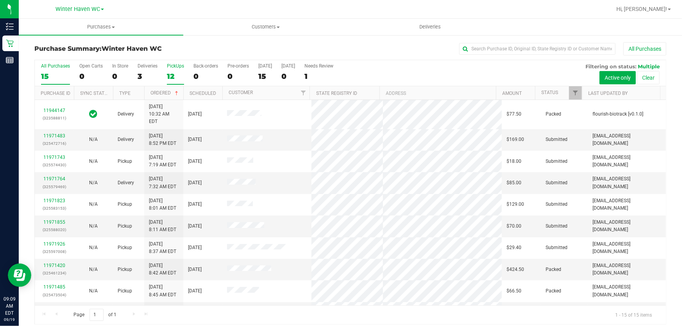
click at [172, 73] on div "12" at bounding box center [175, 76] width 17 height 9
click at [0, 0] on input "PickUps 12" at bounding box center [0, 0] width 0 height 0
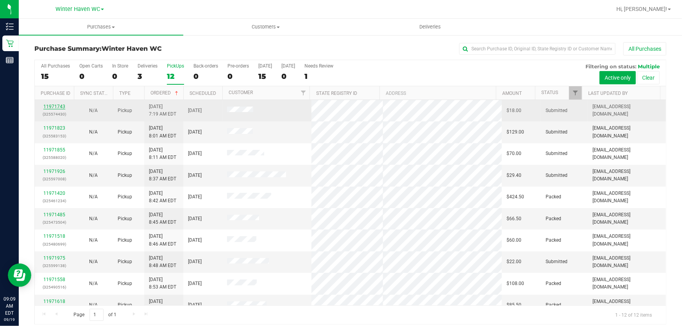
click at [52, 104] on link "11971743" at bounding box center [54, 106] width 22 height 5
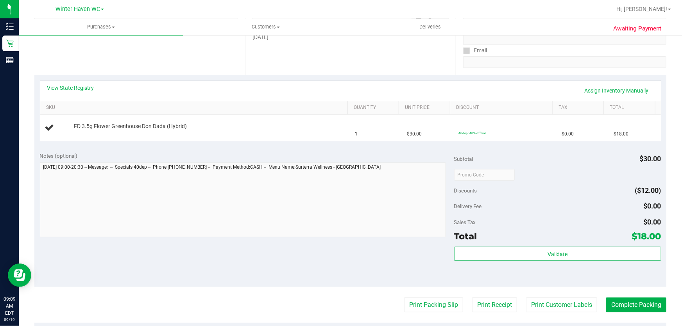
scroll to position [142, 0]
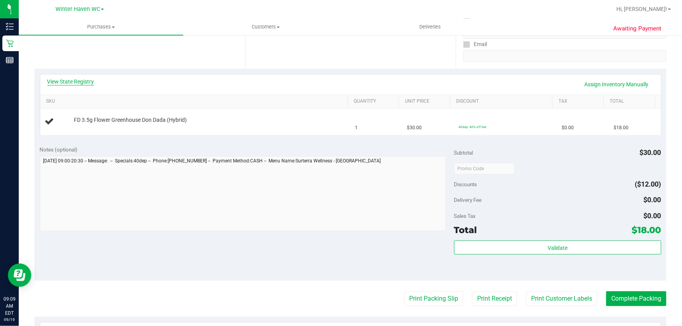
click at [86, 84] on link "View State Registry" at bounding box center [70, 82] width 47 height 8
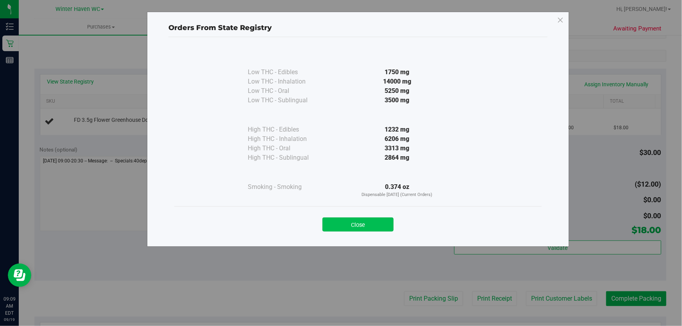
click at [366, 225] on button "Close" at bounding box center [357, 225] width 71 height 14
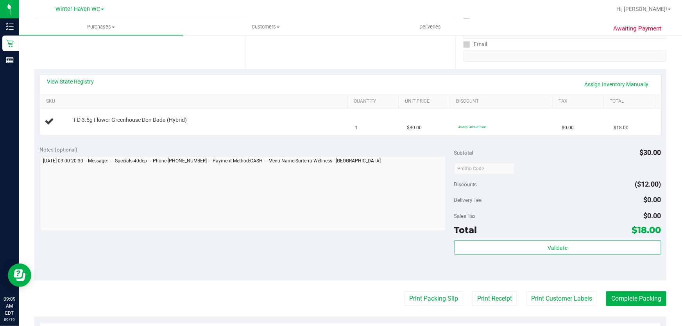
click at [348, 233] on div at bounding box center [243, 194] width 406 height 77
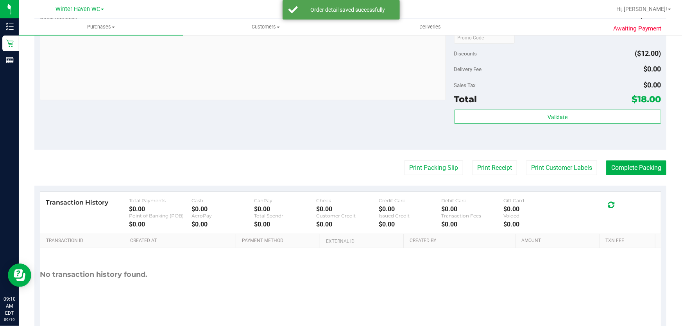
scroll to position [289, 0]
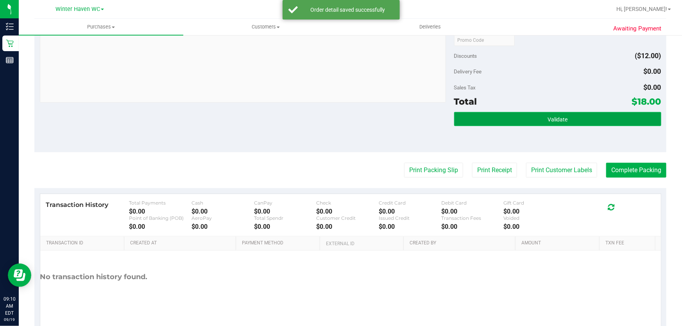
click at [588, 119] on button "Validate" at bounding box center [557, 119] width 207 height 14
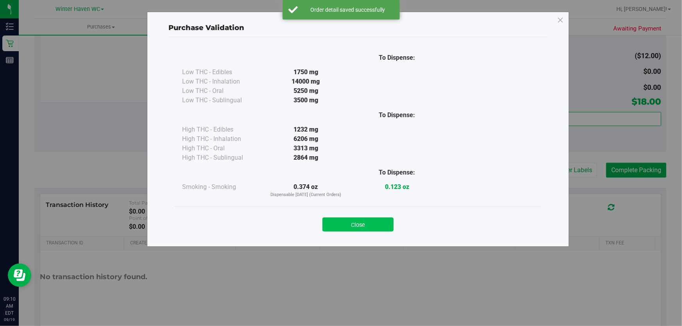
click at [366, 226] on button "Close" at bounding box center [357, 225] width 71 height 14
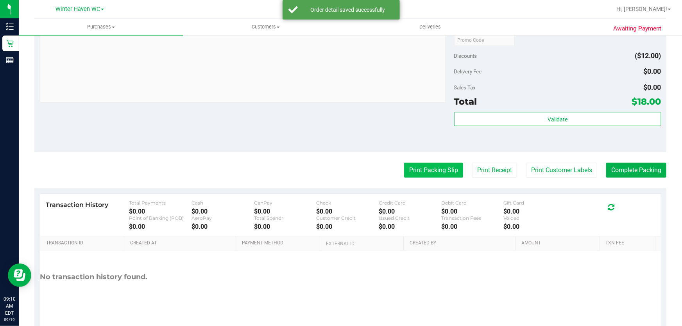
click at [418, 168] on button "Print Packing Slip" at bounding box center [433, 170] width 59 height 15
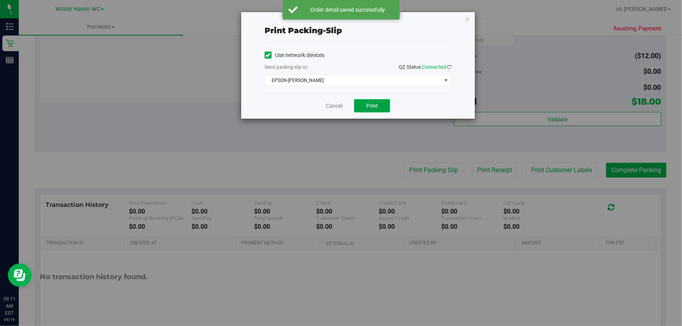
click at [378, 102] on button "Print" at bounding box center [372, 105] width 36 height 13
click at [330, 106] on link "Cancel" at bounding box center [334, 106] width 16 height 8
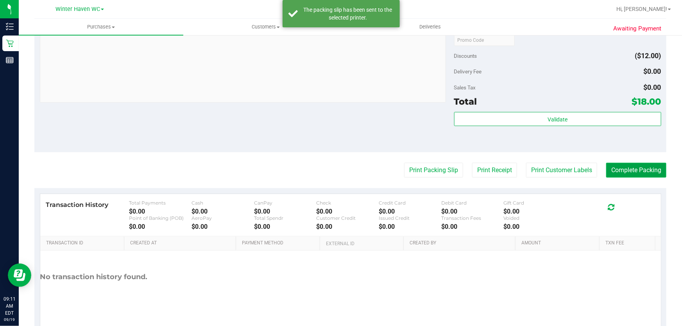
click at [648, 165] on button "Complete Packing" at bounding box center [636, 170] width 60 height 15
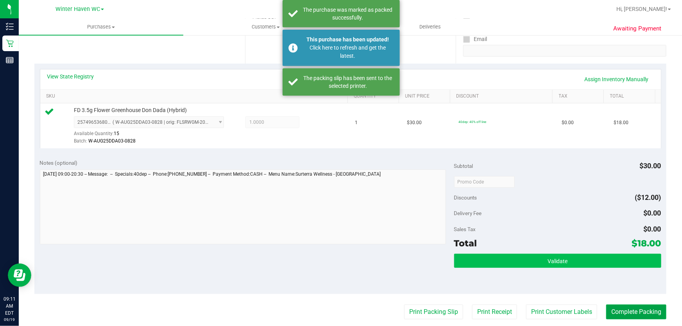
scroll to position [146, 0]
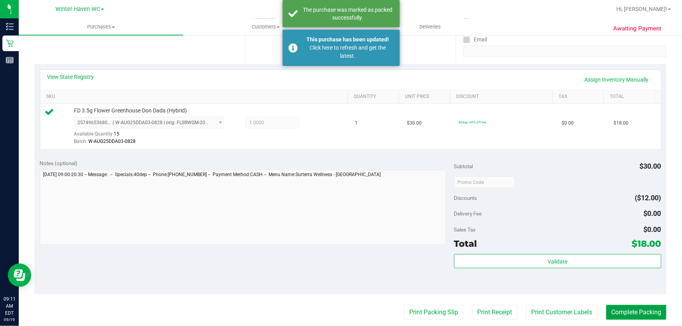
click at [637, 311] on button "Complete Packing" at bounding box center [636, 312] width 60 height 15
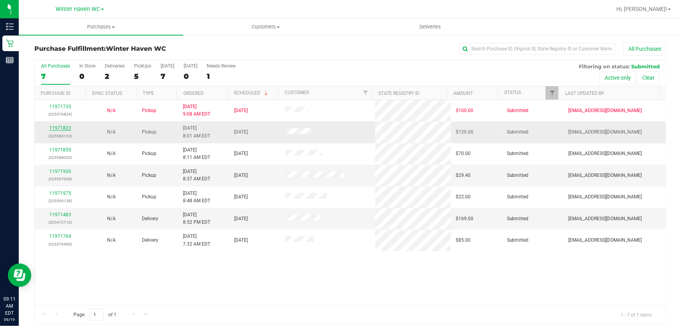
click at [63, 129] on link "11971823" at bounding box center [60, 127] width 22 height 5
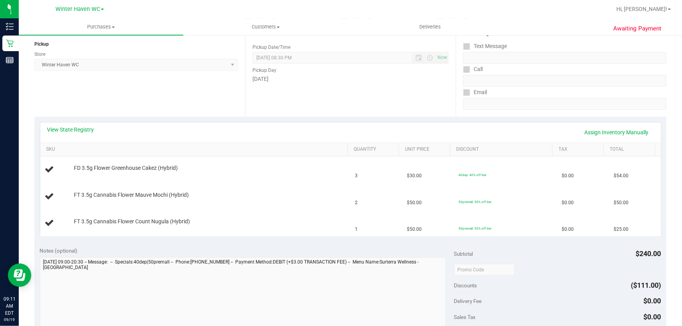
scroll to position [106, 0]
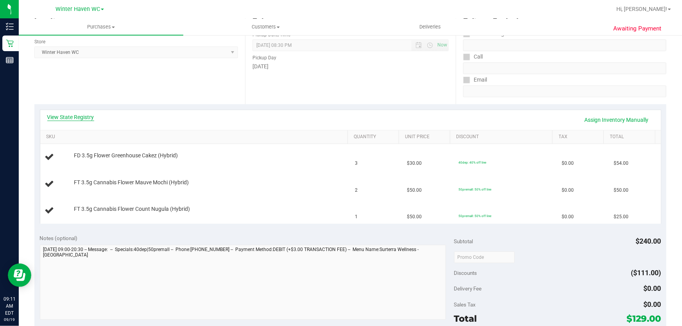
click at [82, 119] on link "View State Registry" at bounding box center [70, 117] width 47 height 8
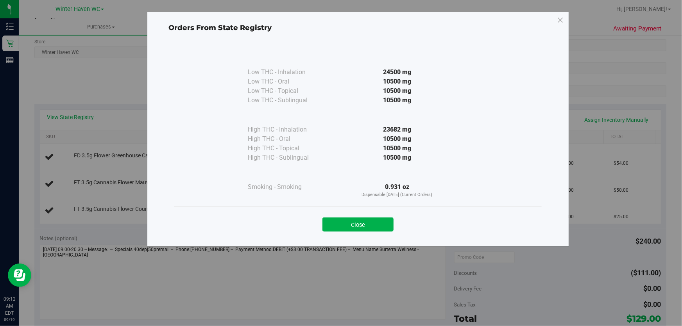
click at [344, 136] on div "10500 mg" at bounding box center [397, 138] width 142 height 9
click at [353, 226] on button "Close" at bounding box center [357, 225] width 71 height 14
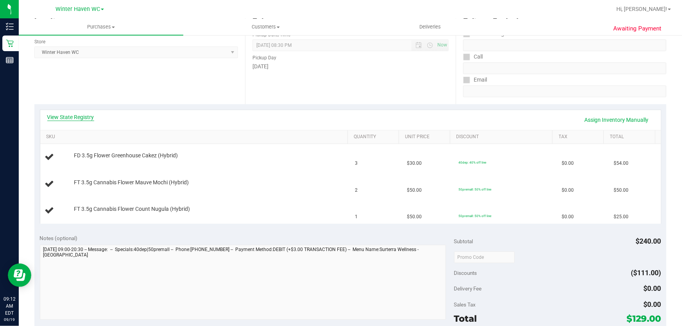
click at [82, 117] on link "View State Registry" at bounding box center [70, 117] width 47 height 8
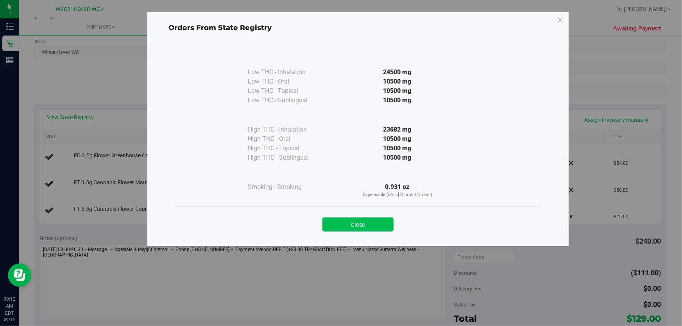
click at [359, 222] on button "Close" at bounding box center [357, 225] width 71 height 14
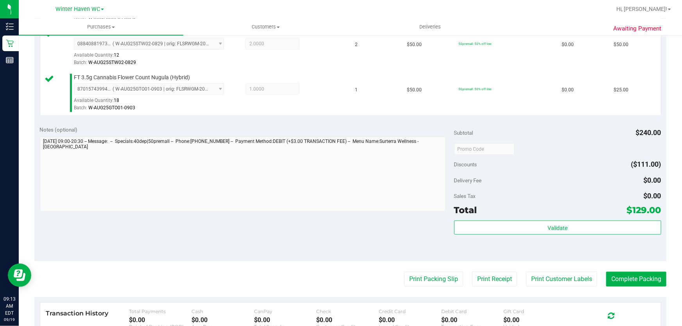
scroll to position [286, 0]
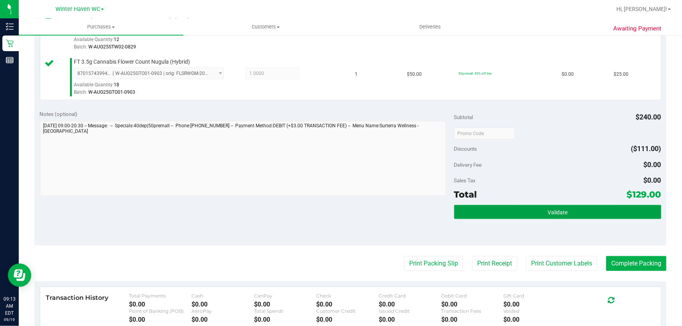
click at [577, 207] on button "Validate" at bounding box center [557, 212] width 207 height 14
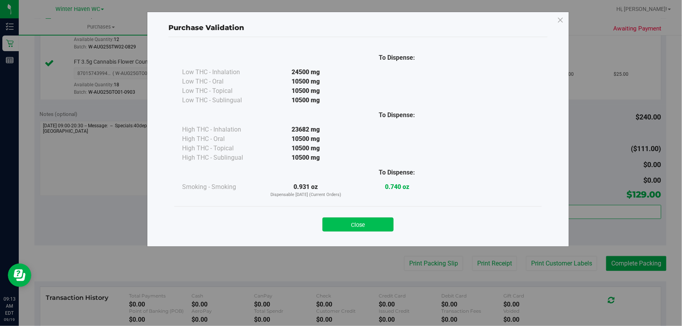
click at [352, 218] on button "Close" at bounding box center [357, 225] width 71 height 14
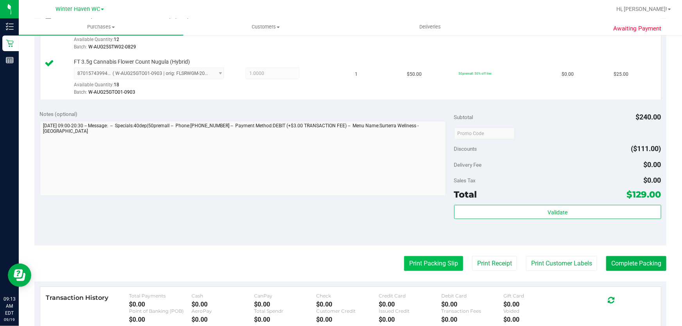
click at [427, 268] on button "Print Packing Slip" at bounding box center [433, 263] width 59 height 15
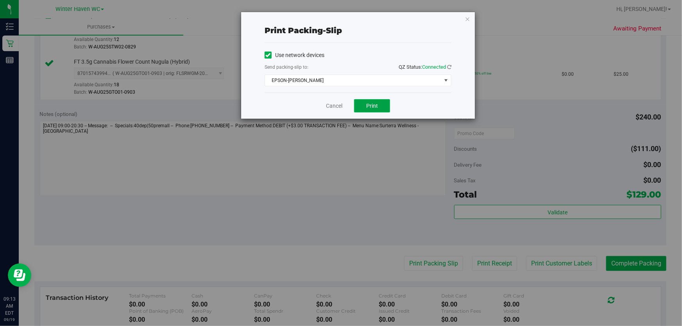
click at [378, 102] on button "Print" at bounding box center [372, 105] width 36 height 13
click at [327, 106] on link "Cancel" at bounding box center [334, 106] width 16 height 8
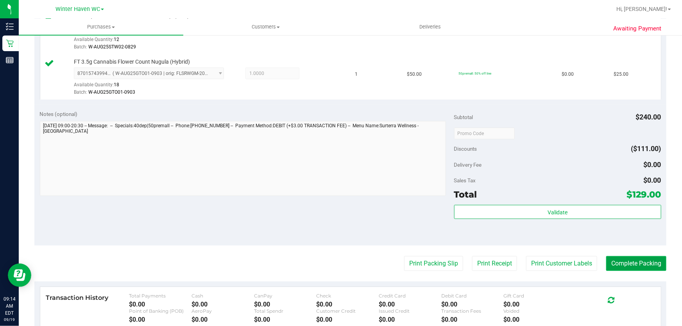
click at [639, 259] on button "Complete Packing" at bounding box center [636, 263] width 60 height 15
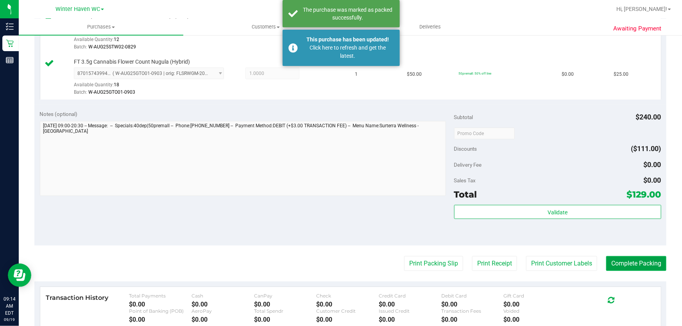
click at [643, 265] on button "Complete Packing" at bounding box center [636, 263] width 60 height 15
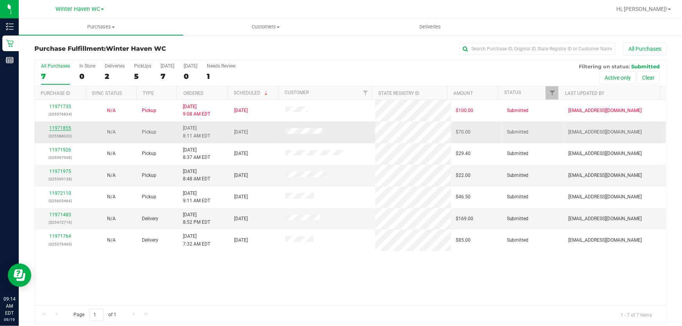
click at [68, 128] on link "11971855" at bounding box center [60, 127] width 22 height 5
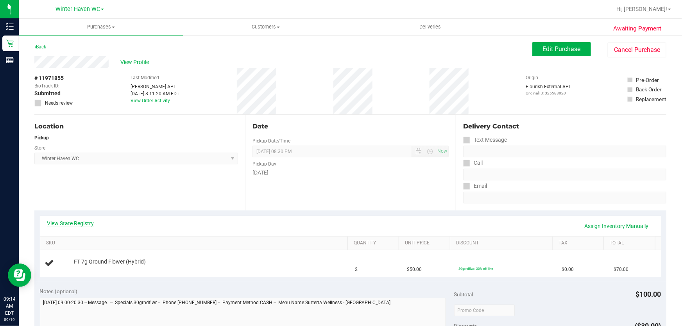
click at [82, 222] on link "View State Registry" at bounding box center [70, 224] width 47 height 8
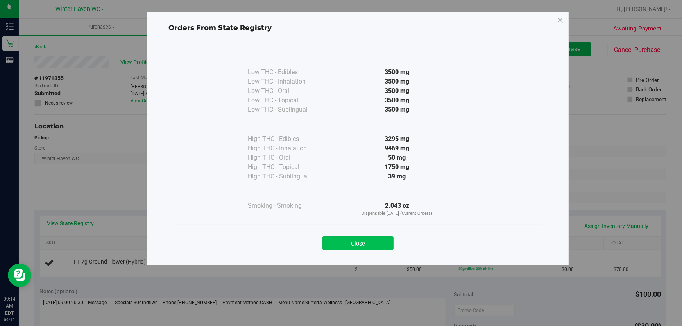
click at [356, 239] on button "Close" at bounding box center [357, 243] width 71 height 14
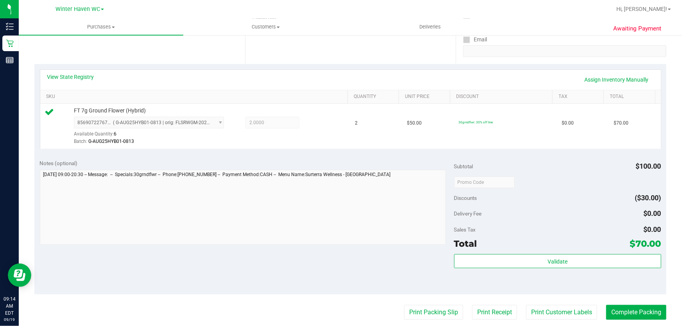
scroll to position [154, 0]
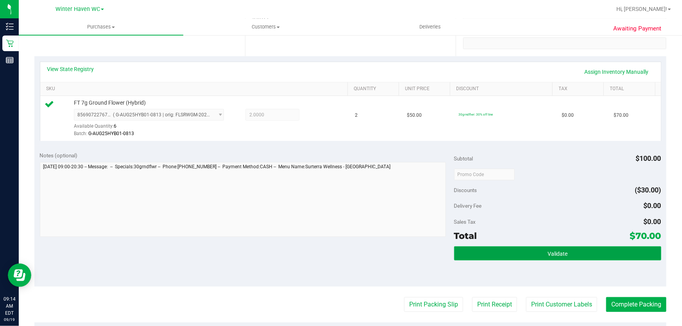
click at [576, 255] on button "Validate" at bounding box center [557, 253] width 207 height 14
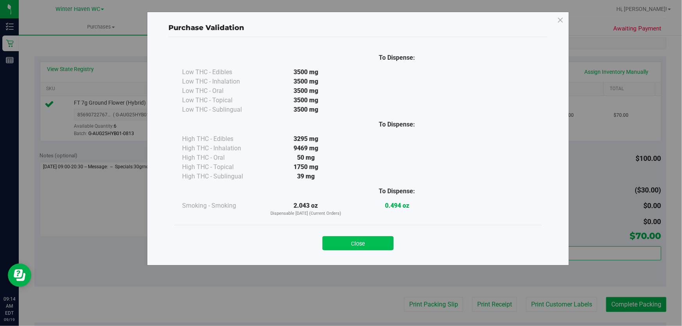
click at [366, 242] on button "Close" at bounding box center [357, 243] width 71 height 14
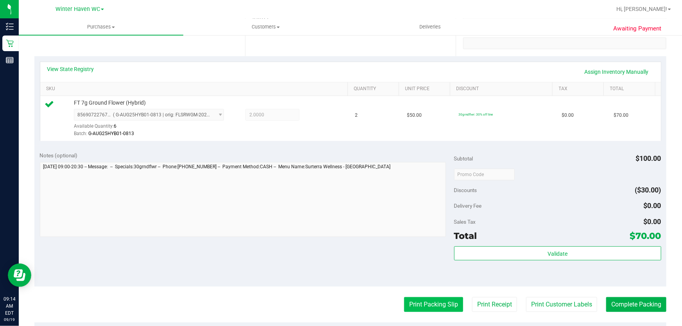
click at [422, 307] on button "Print Packing Slip" at bounding box center [433, 304] width 59 height 15
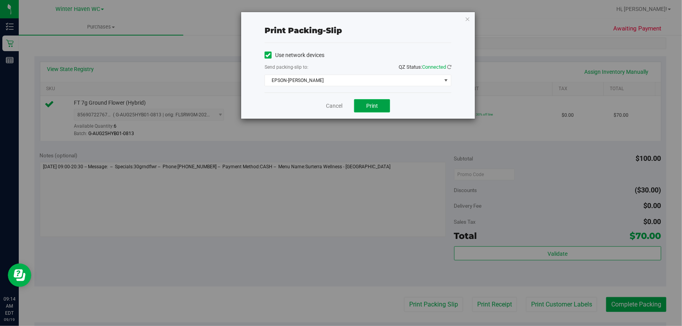
click at [367, 107] on span "Print" at bounding box center [372, 106] width 12 height 6
click at [334, 105] on link "Cancel" at bounding box center [334, 106] width 16 height 8
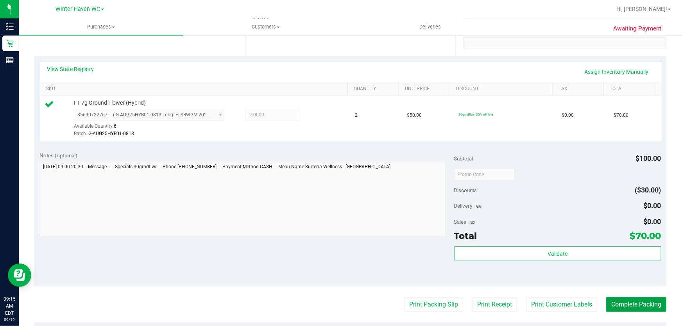
click at [632, 305] on button "Complete Packing" at bounding box center [636, 304] width 60 height 15
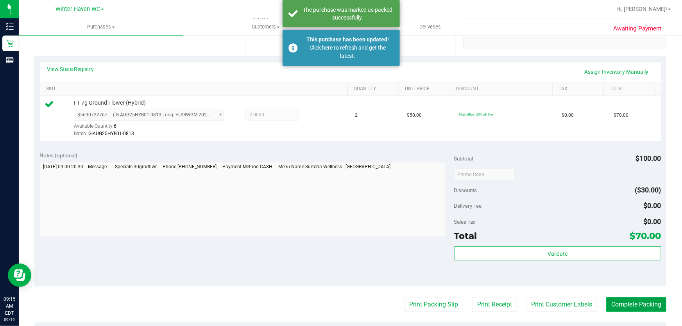
click at [638, 300] on button "Complete Packing" at bounding box center [636, 304] width 60 height 15
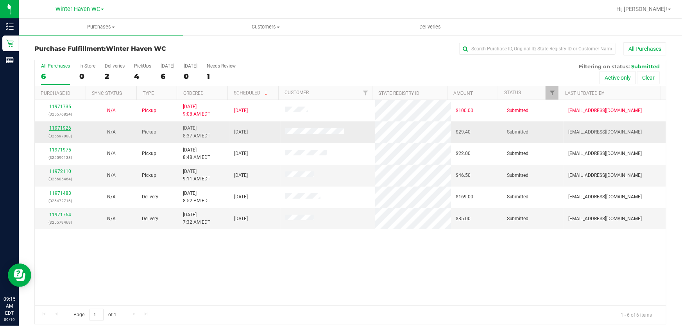
click at [56, 128] on link "11971926" at bounding box center [60, 127] width 22 height 5
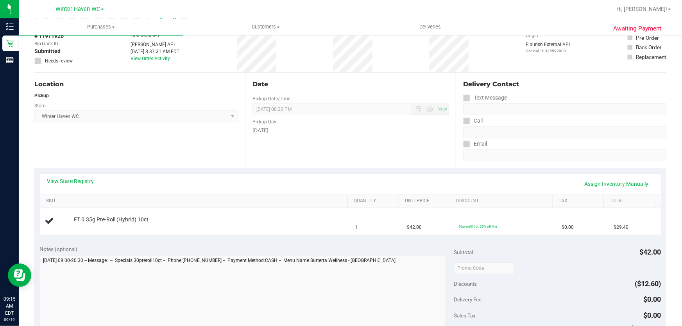
scroll to position [106, 0]
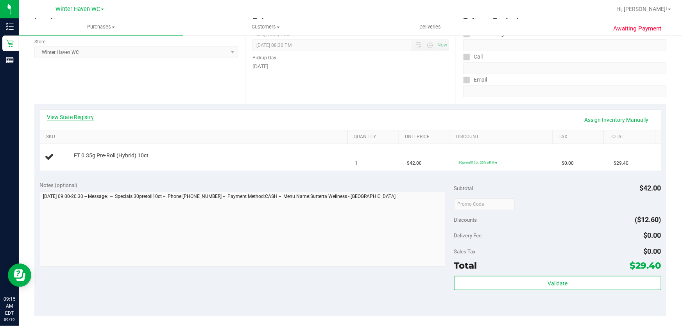
click at [87, 115] on link "View State Registry" at bounding box center [70, 117] width 47 height 8
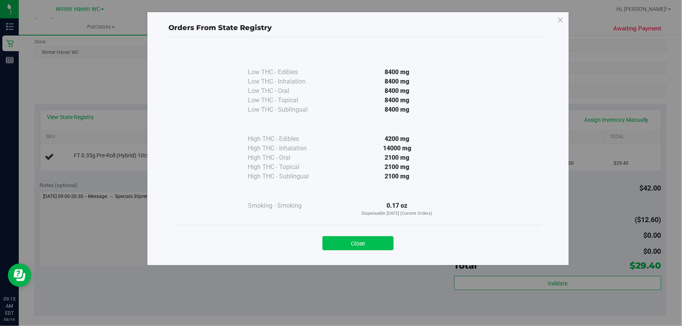
click at [365, 238] on button "Close" at bounding box center [357, 243] width 71 height 14
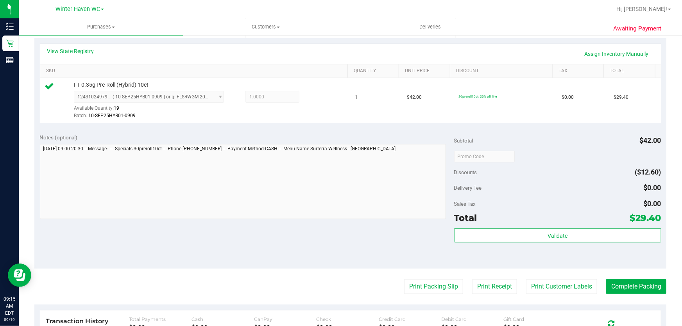
scroll to position [204, 0]
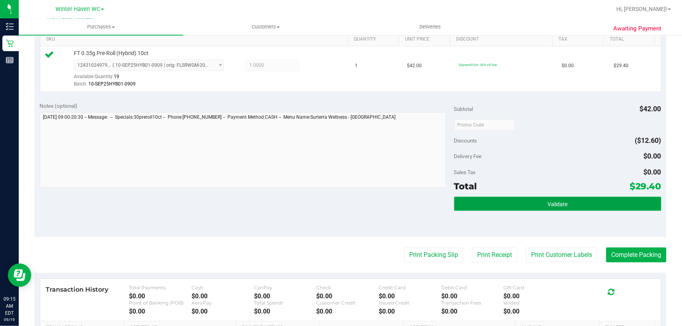
click at [596, 204] on button "Validate" at bounding box center [557, 204] width 207 height 14
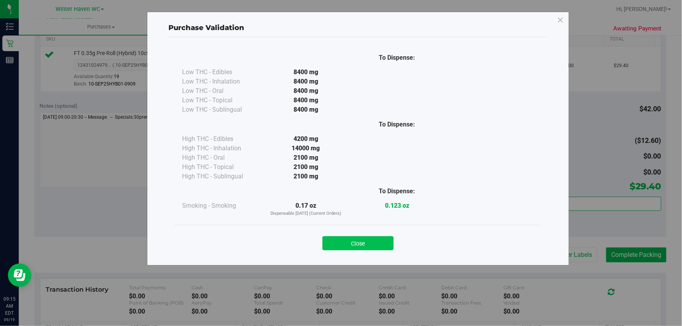
click at [364, 244] on button "Close" at bounding box center [357, 243] width 71 height 14
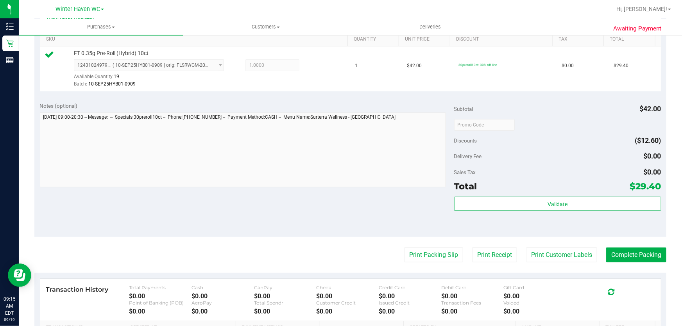
click at [425, 270] on purchase-details "Back Edit Purchase Cancel Purchase View Profile # 11971926 BioTrack ID: - Submi…" at bounding box center [350, 128] width 632 height 581
click at [430, 255] on button "Print Packing Slip" at bounding box center [433, 255] width 59 height 15
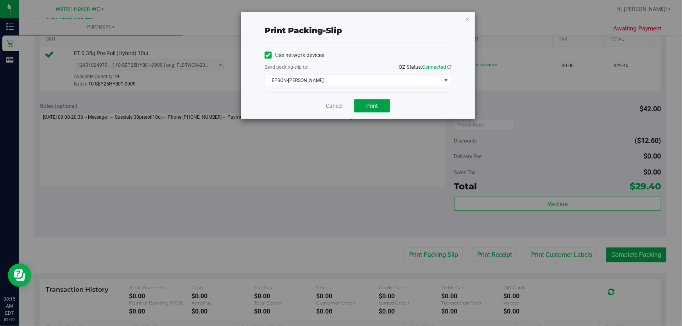
click at [369, 104] on span "Print" at bounding box center [372, 106] width 12 height 6
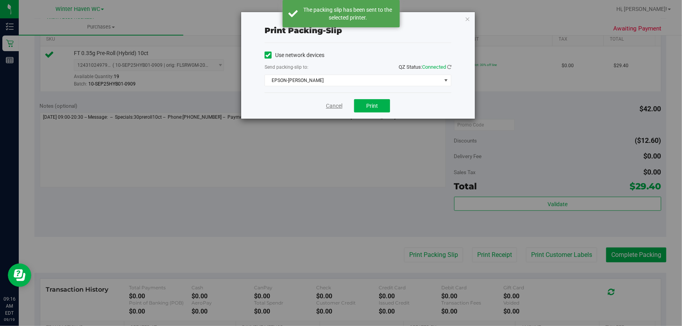
click at [332, 106] on link "Cancel" at bounding box center [334, 106] width 16 height 8
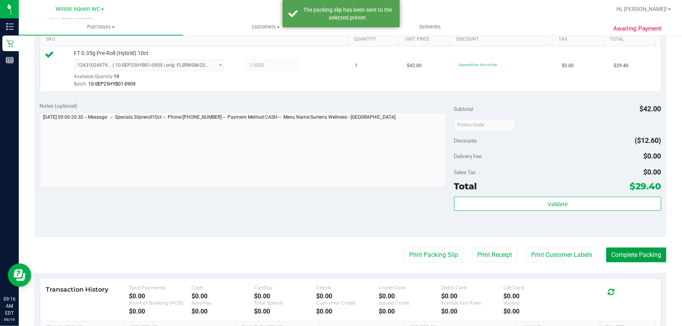
click at [639, 250] on button "Complete Packing" at bounding box center [636, 255] width 60 height 15
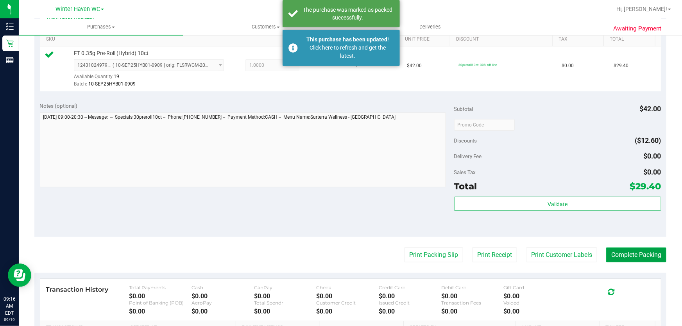
click at [639, 250] on button "Complete Packing" at bounding box center [636, 255] width 60 height 15
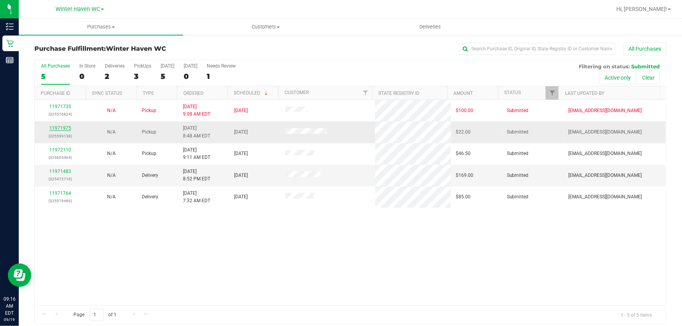
click at [67, 128] on link "11971975" at bounding box center [60, 127] width 22 height 5
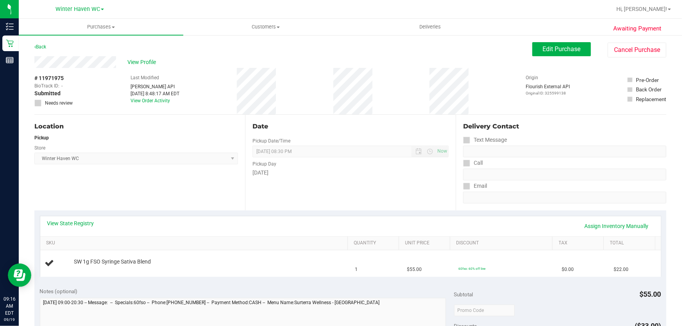
click at [351, 170] on div "[DATE]" at bounding box center [350, 173] width 196 height 8
click at [65, 220] on link "View State Registry" at bounding box center [70, 224] width 47 height 8
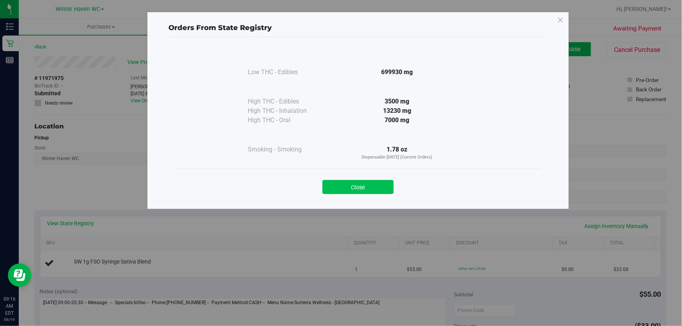
click at [365, 189] on button "Close" at bounding box center [357, 187] width 71 height 14
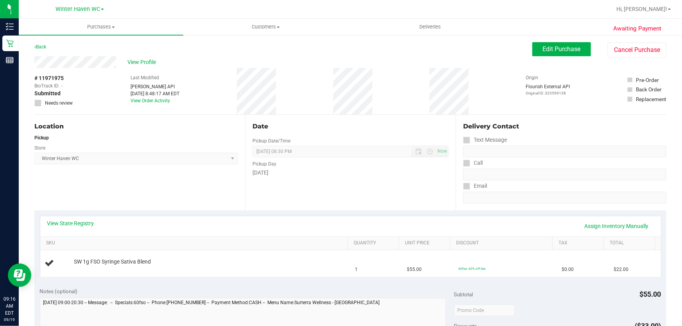
click at [258, 203] on div "Date Pickup Date/Time [DATE] Now [DATE] 08:30 PM Now Pickup Day [DATE]" at bounding box center [350, 163] width 211 height 96
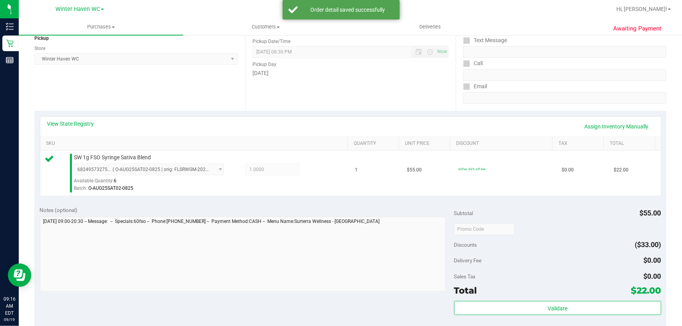
scroll to position [154, 0]
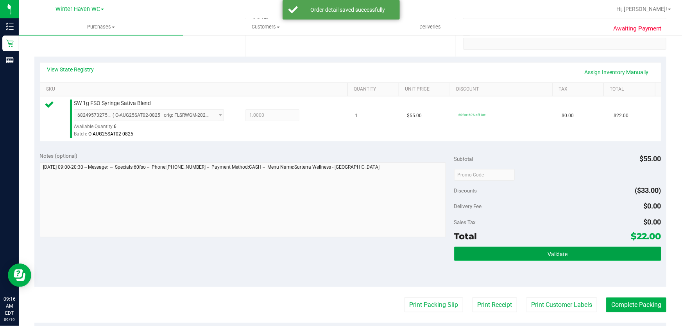
click at [559, 251] on span "Validate" at bounding box center [557, 254] width 20 height 6
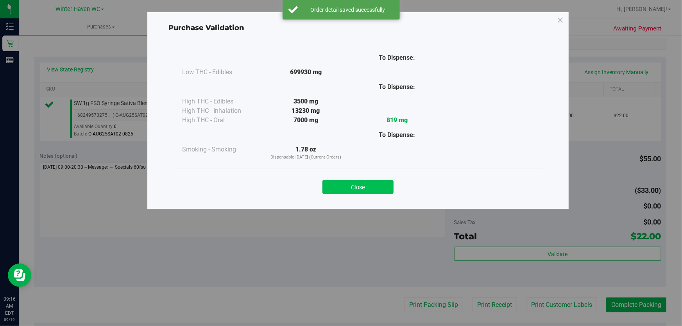
click at [360, 185] on button "Close" at bounding box center [357, 187] width 71 height 14
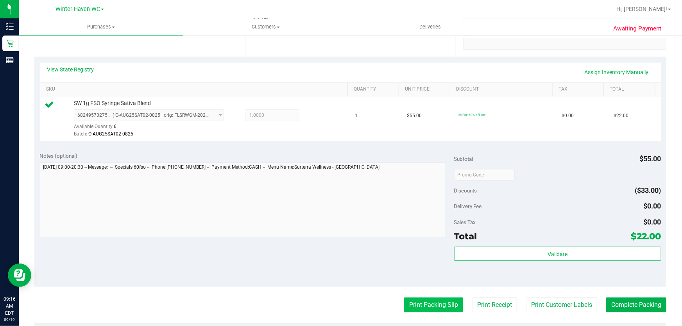
click at [428, 309] on button "Print Packing Slip" at bounding box center [433, 305] width 59 height 15
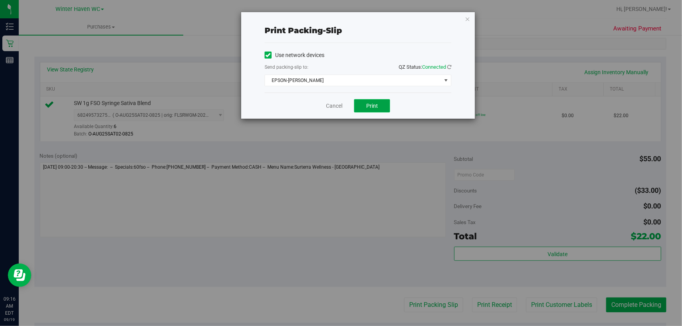
click at [379, 101] on button "Print" at bounding box center [372, 105] width 36 height 13
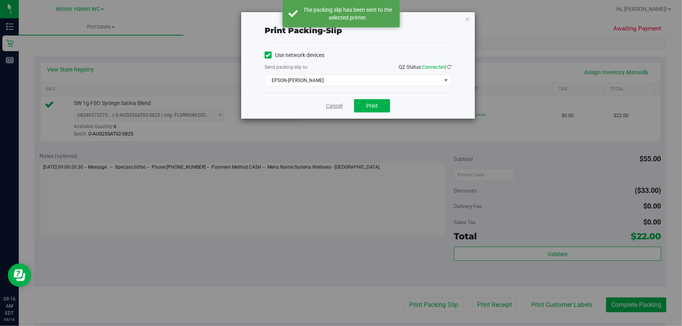
click at [332, 109] on link "Cancel" at bounding box center [334, 106] width 16 height 8
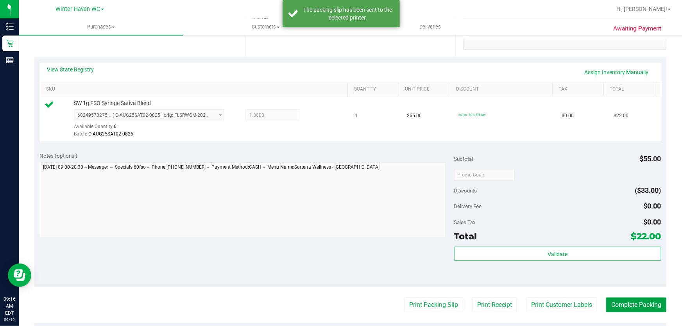
click at [623, 302] on button "Complete Packing" at bounding box center [636, 305] width 60 height 15
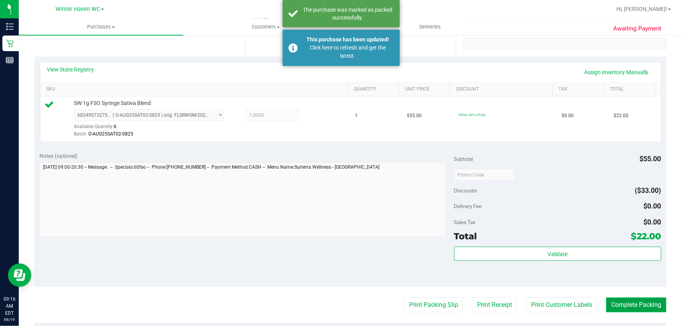
click at [626, 307] on button "Complete Packing" at bounding box center [636, 305] width 60 height 15
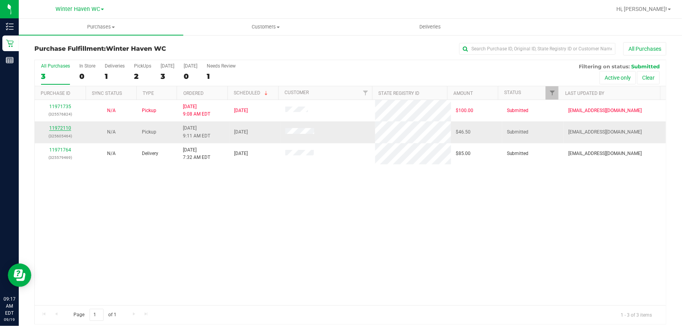
click at [66, 130] on link "11972110" at bounding box center [60, 127] width 22 height 5
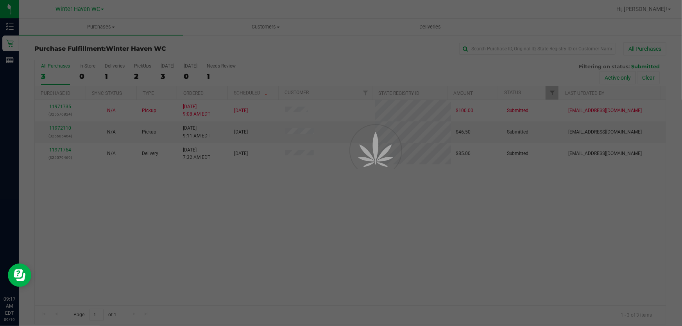
click at [102, 105] on div at bounding box center [341, 163] width 682 height 326
click at [102, 104] on div at bounding box center [341, 163] width 682 height 326
